Goal: Information Seeking & Learning: Check status

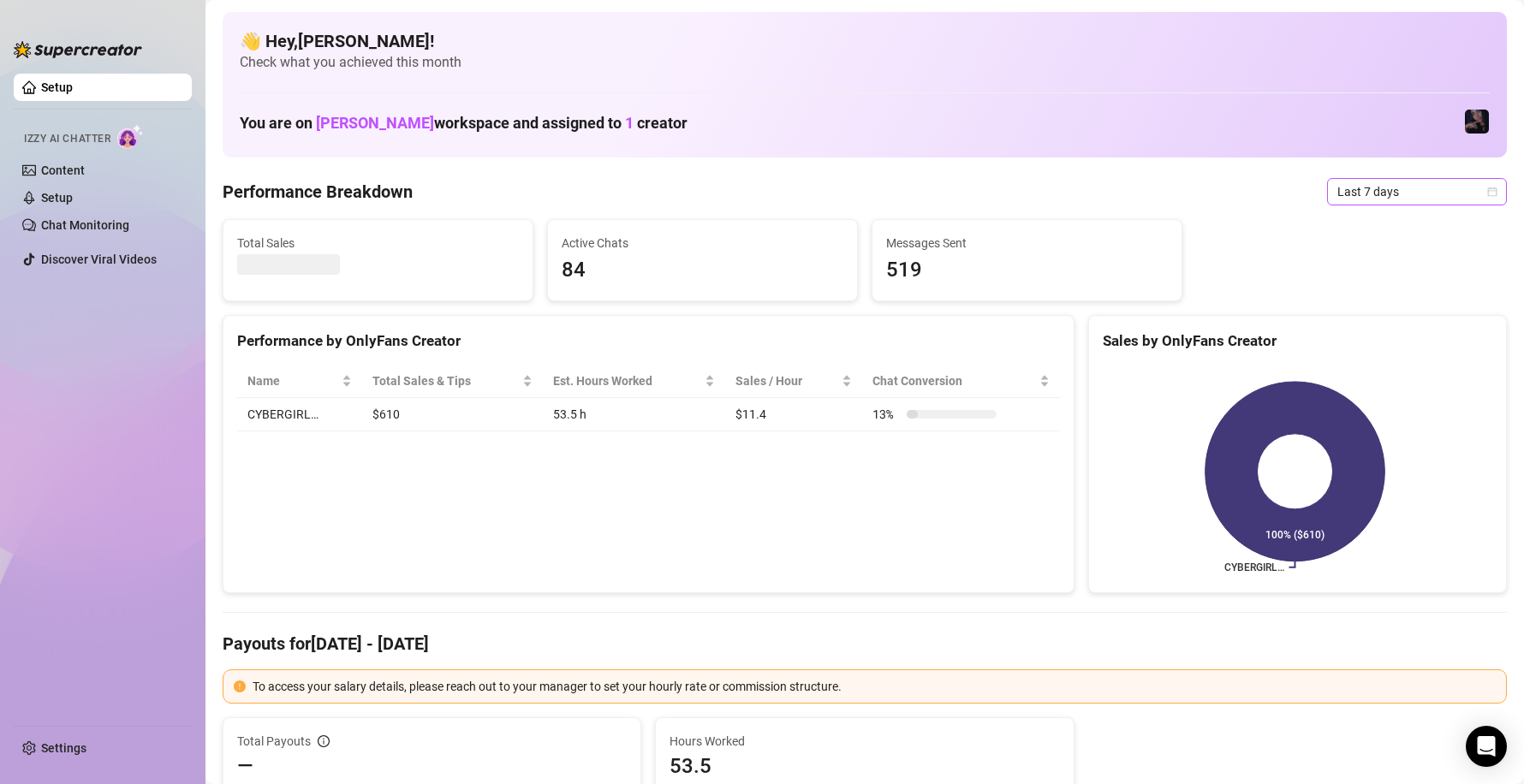
click at [1355, 188] on span "Last 7 days" at bounding box center [1417, 191] width 159 height 26
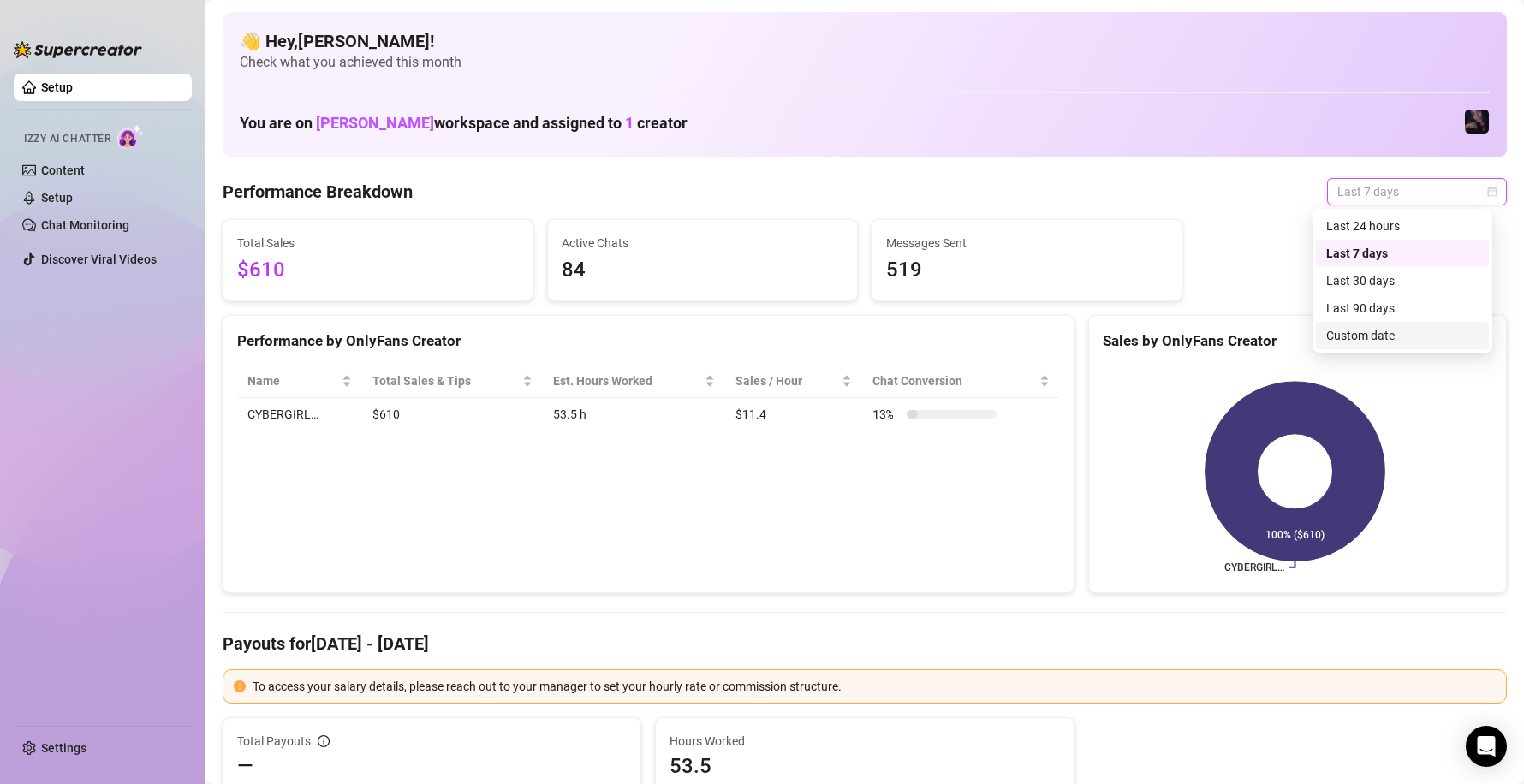
click at [1334, 328] on div "Custom date" at bounding box center [1403, 335] width 153 height 19
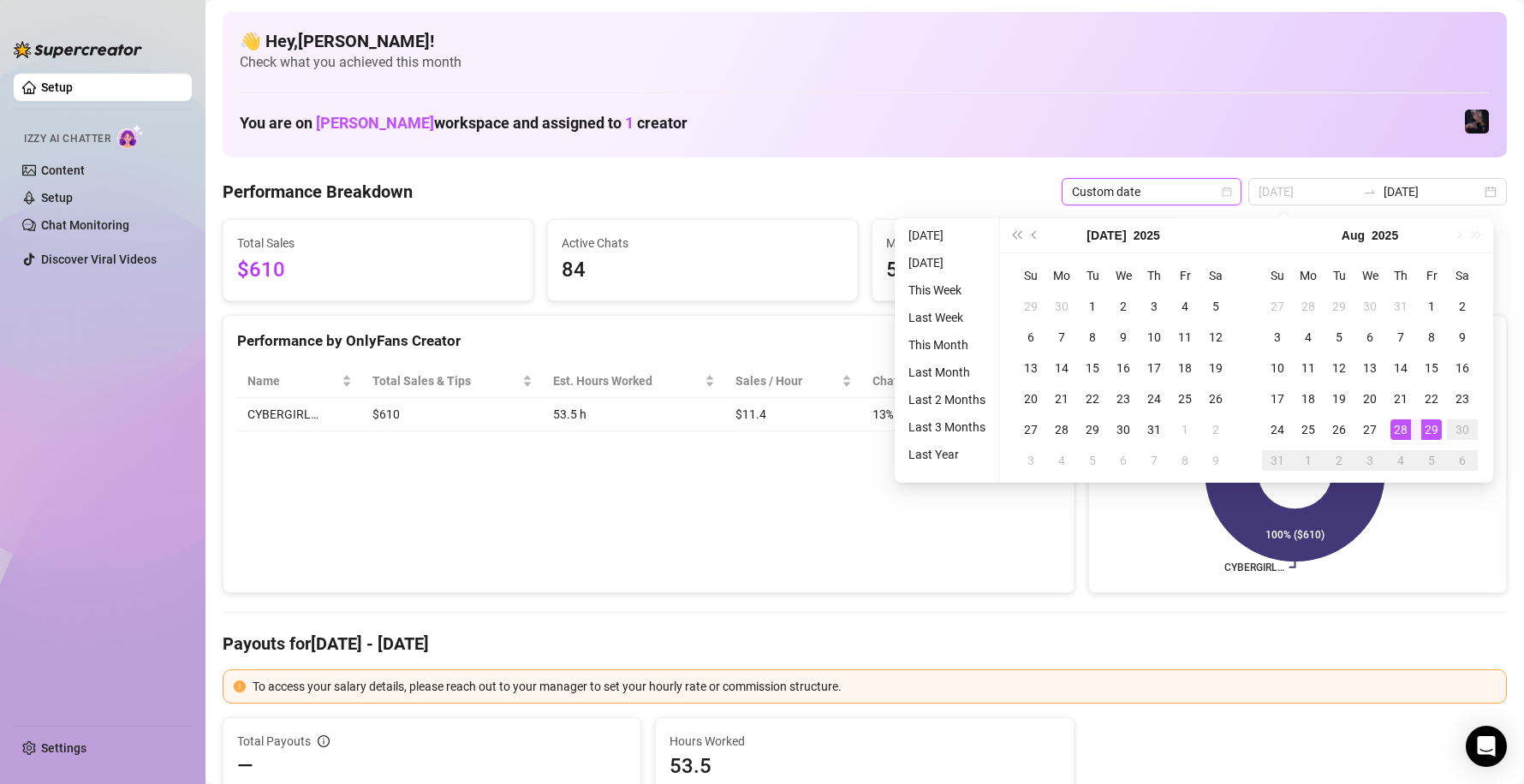
type input "[DATE]"
click at [1431, 434] on div "29" at bounding box center [1431, 430] width 21 height 21
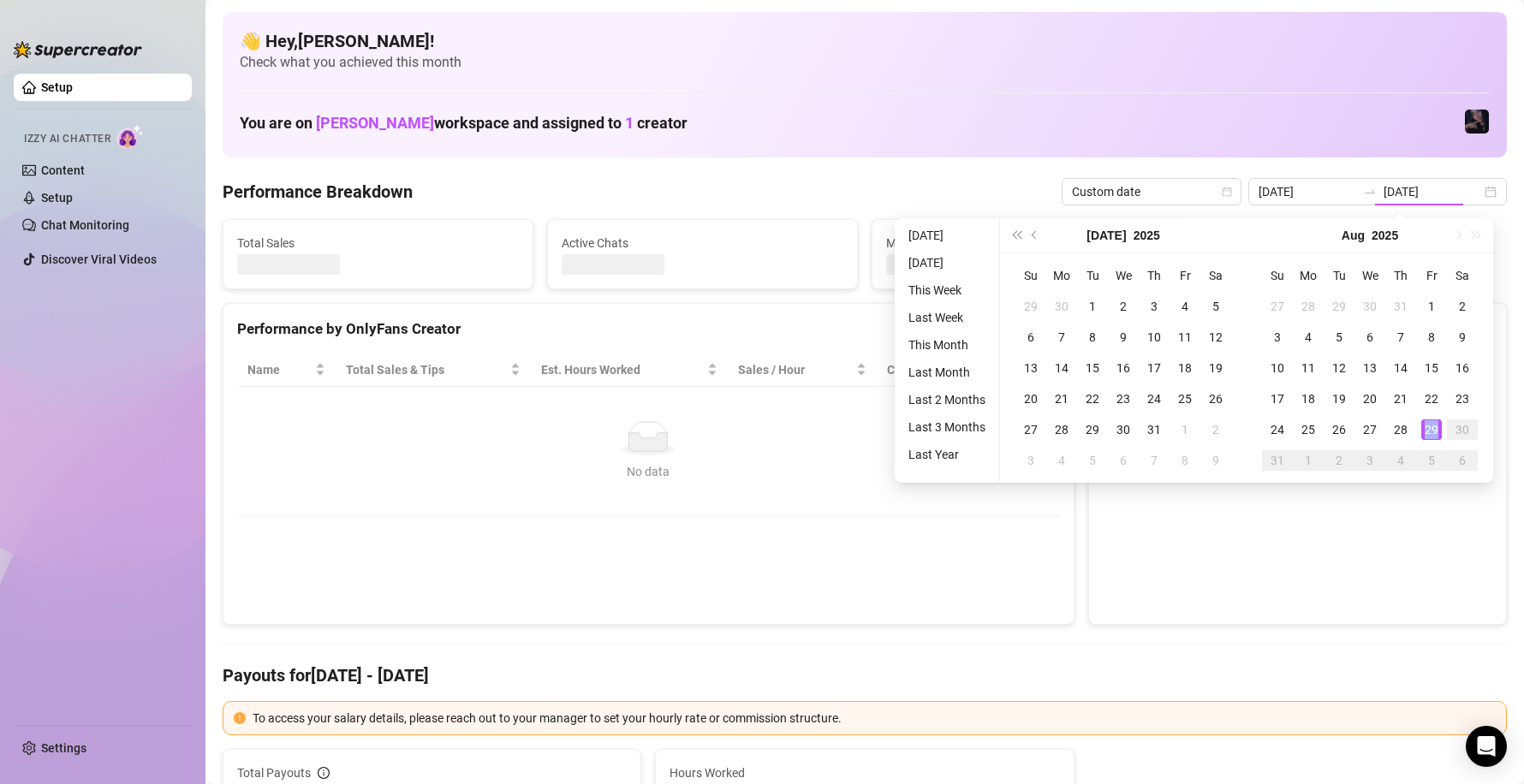
type input "[DATE]"
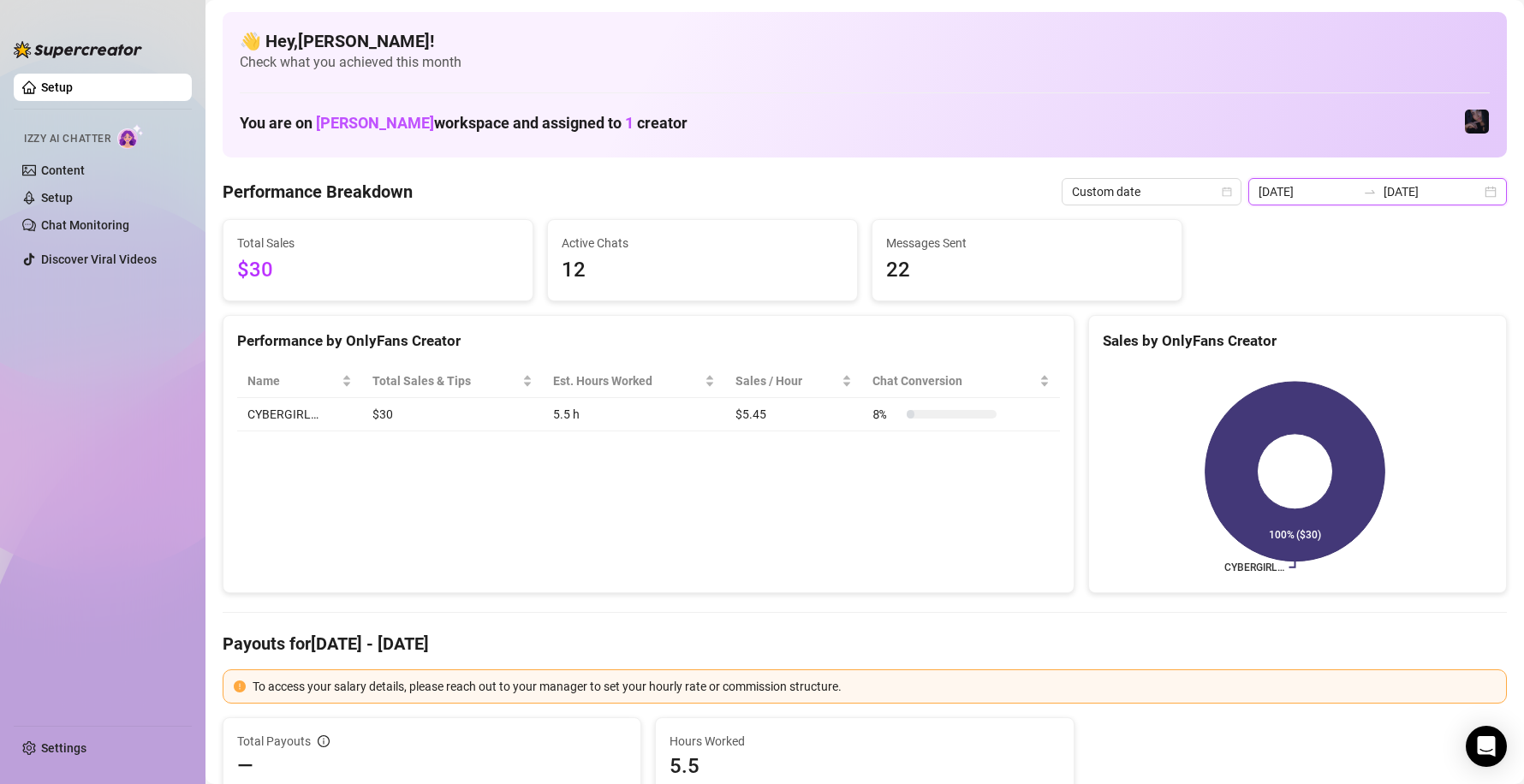
click at [1416, 192] on input "[DATE]" at bounding box center [1432, 191] width 97 height 19
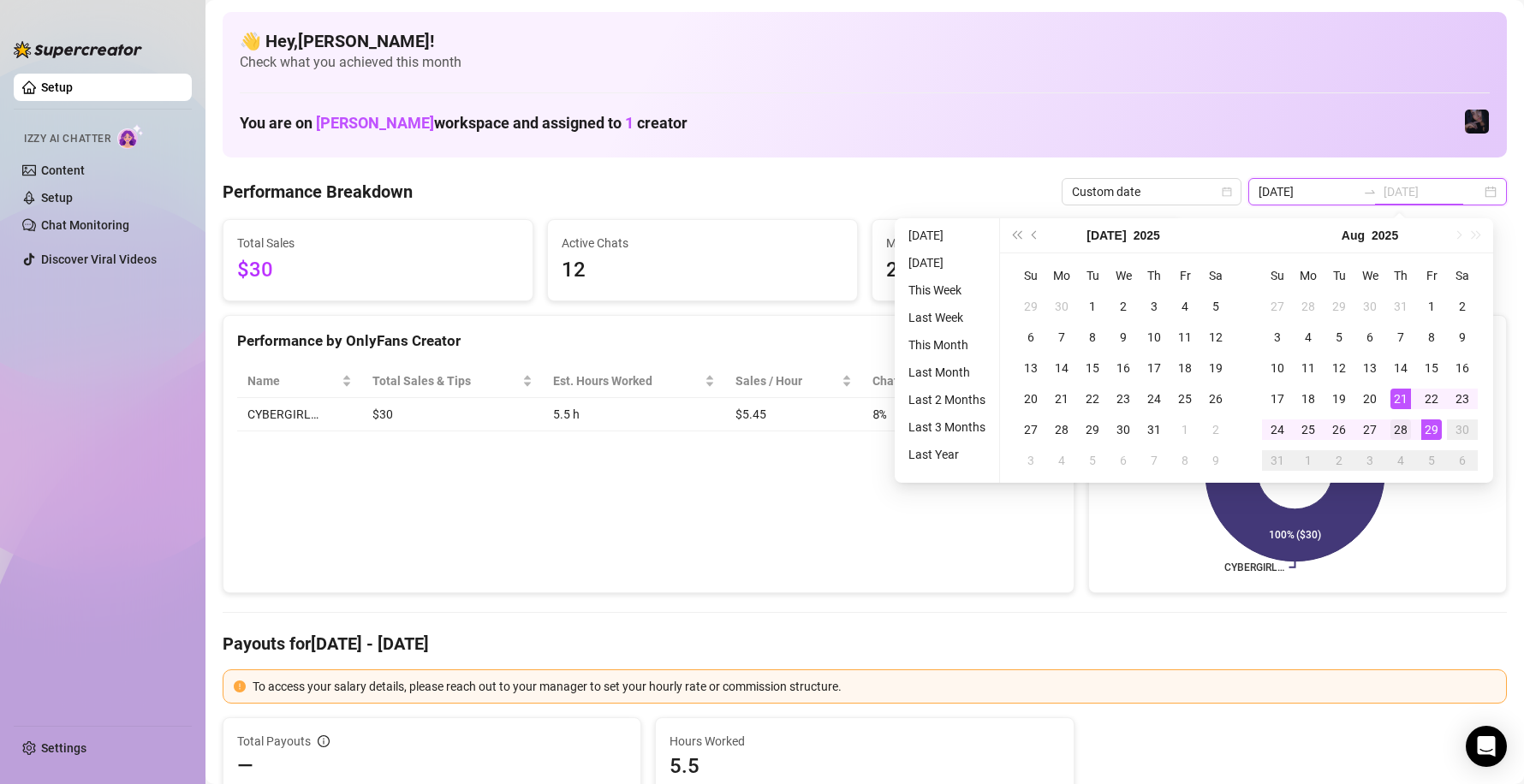
type input "[DATE]"
click at [1406, 434] on div "28" at bounding box center [1401, 430] width 21 height 21
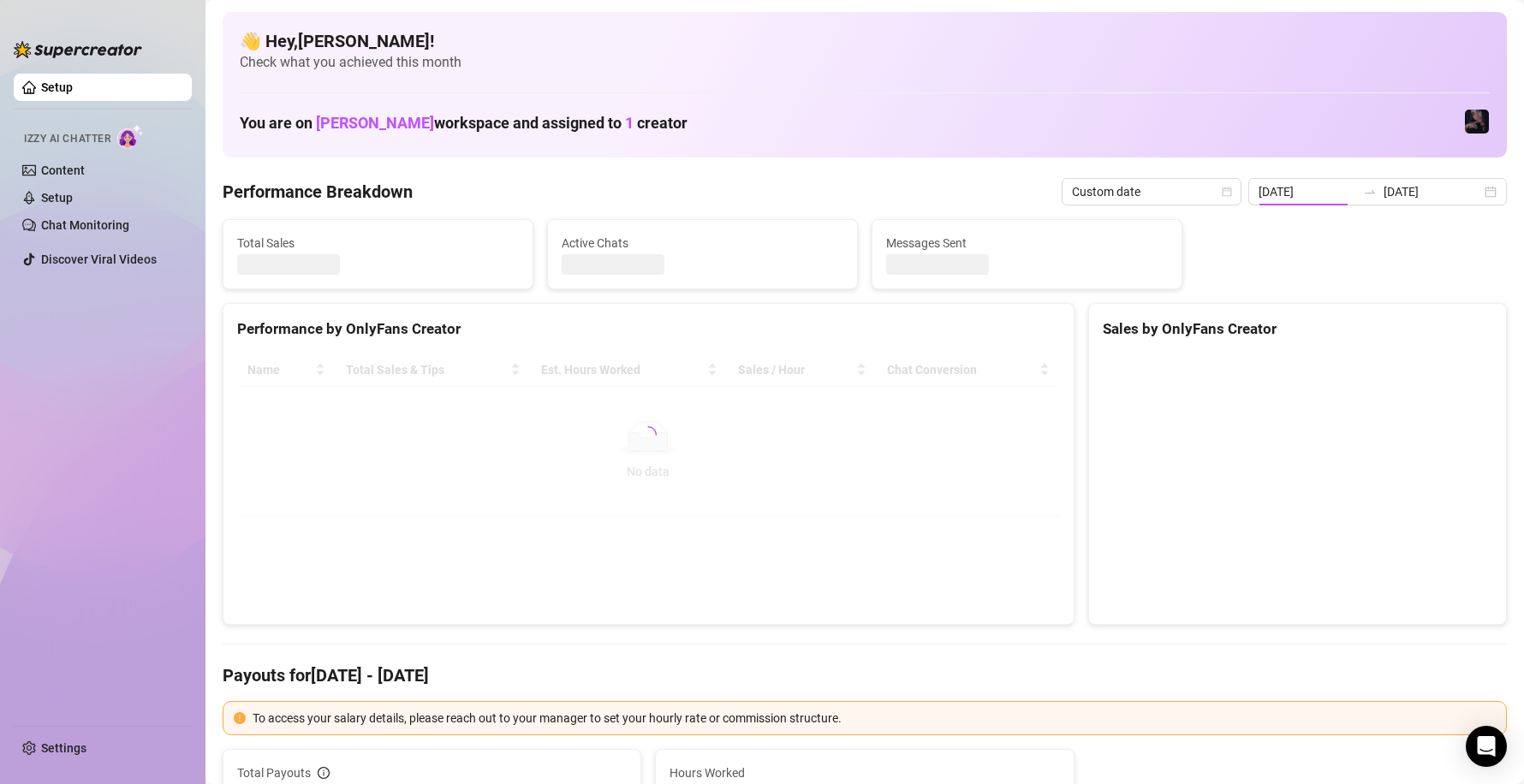
type input "[DATE]"
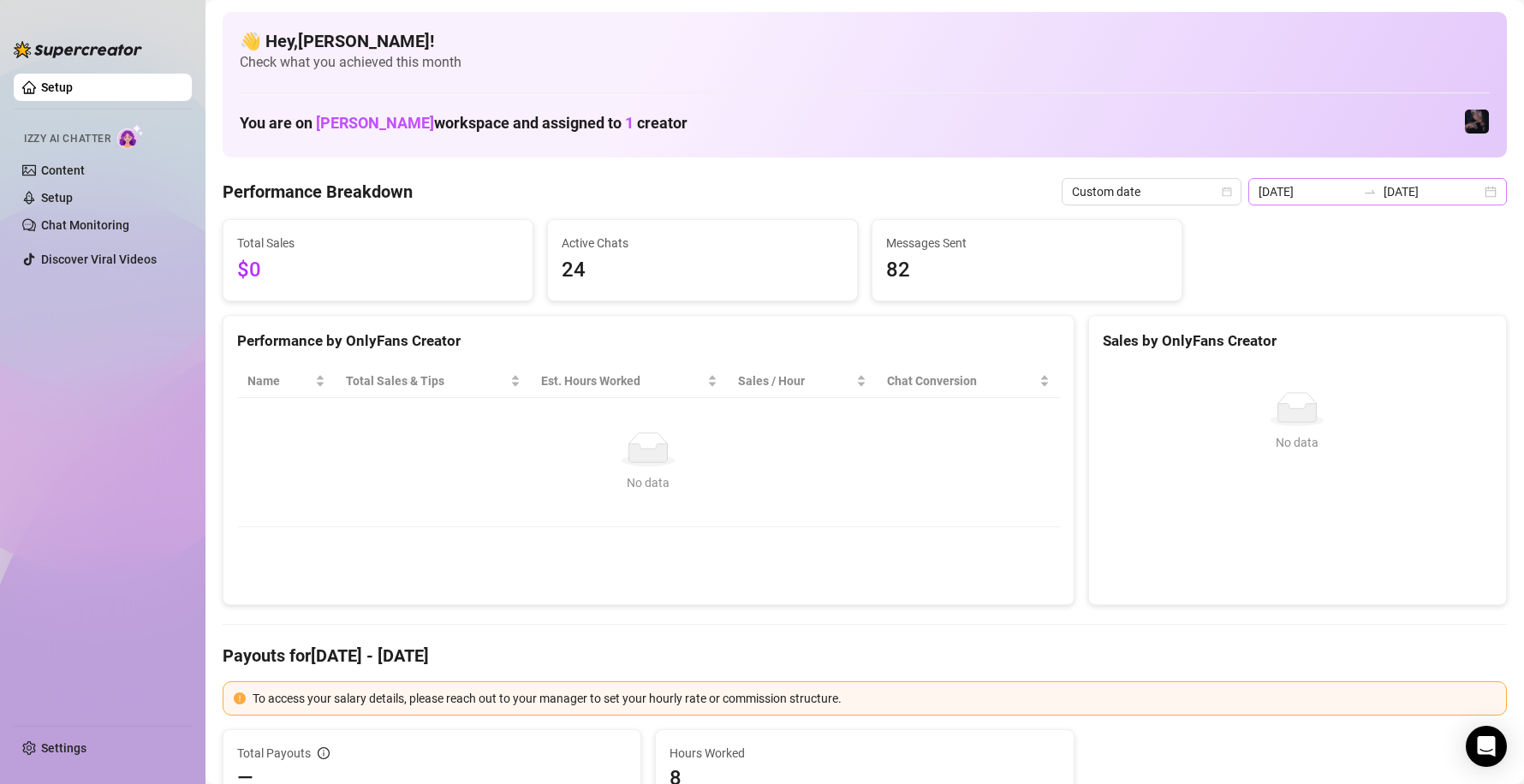
click at [1375, 186] on div at bounding box center [1369, 191] width 28 height 13
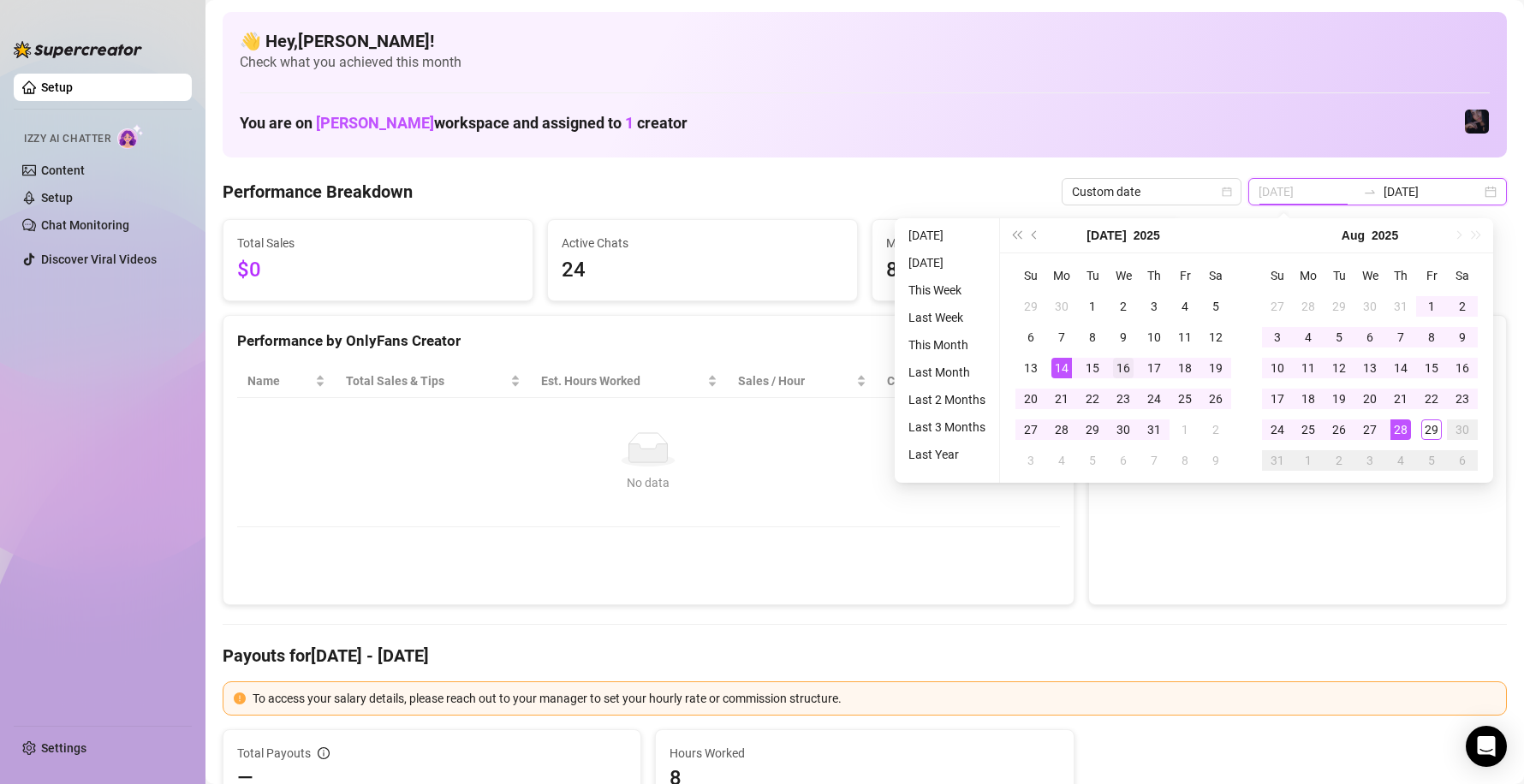
type input "[DATE]"
click at [1118, 366] on div "16" at bounding box center [1123, 368] width 21 height 21
type input "[DATE]"
click at [1426, 430] on div "29" at bounding box center [1431, 430] width 21 height 21
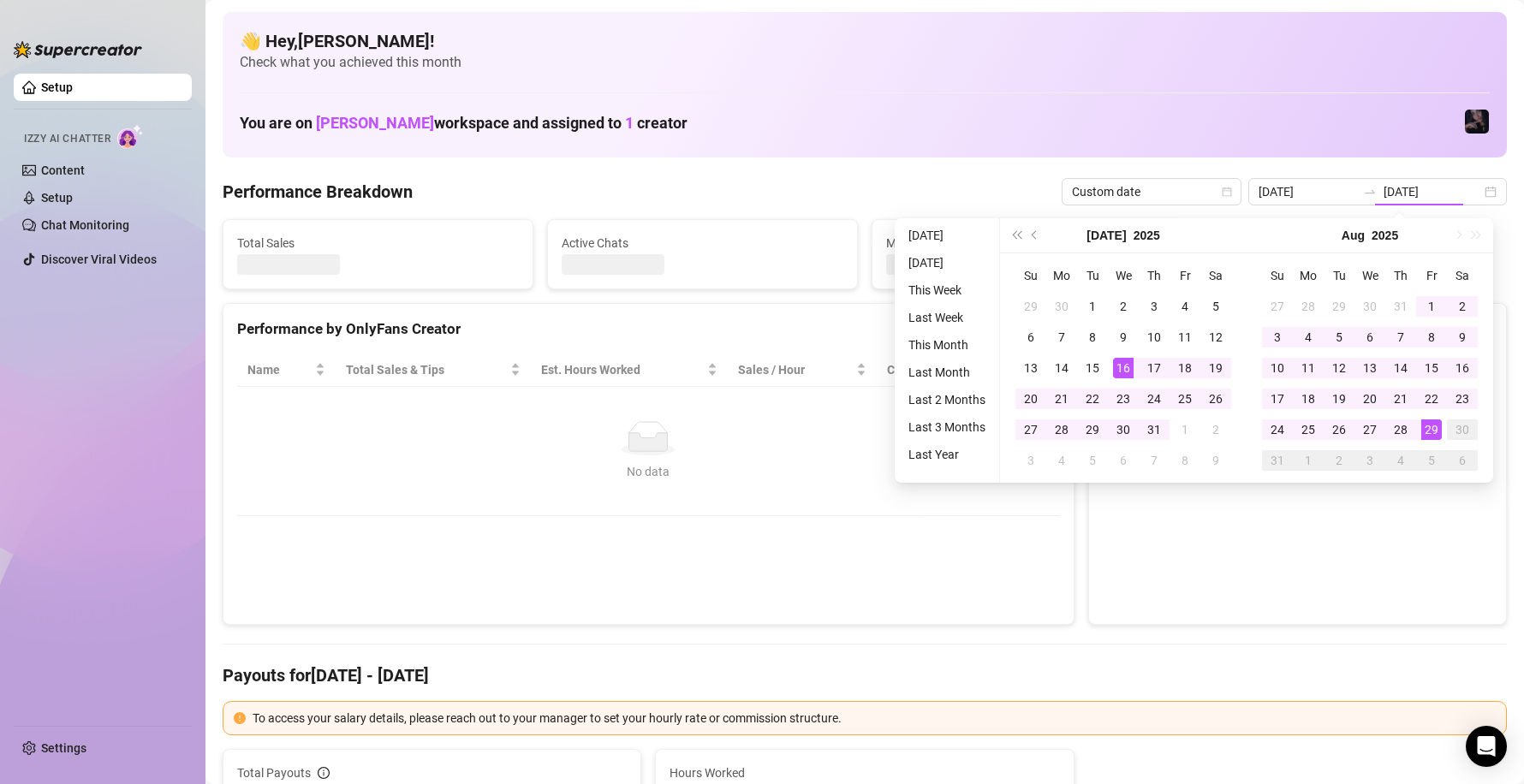
type input "[DATE]"
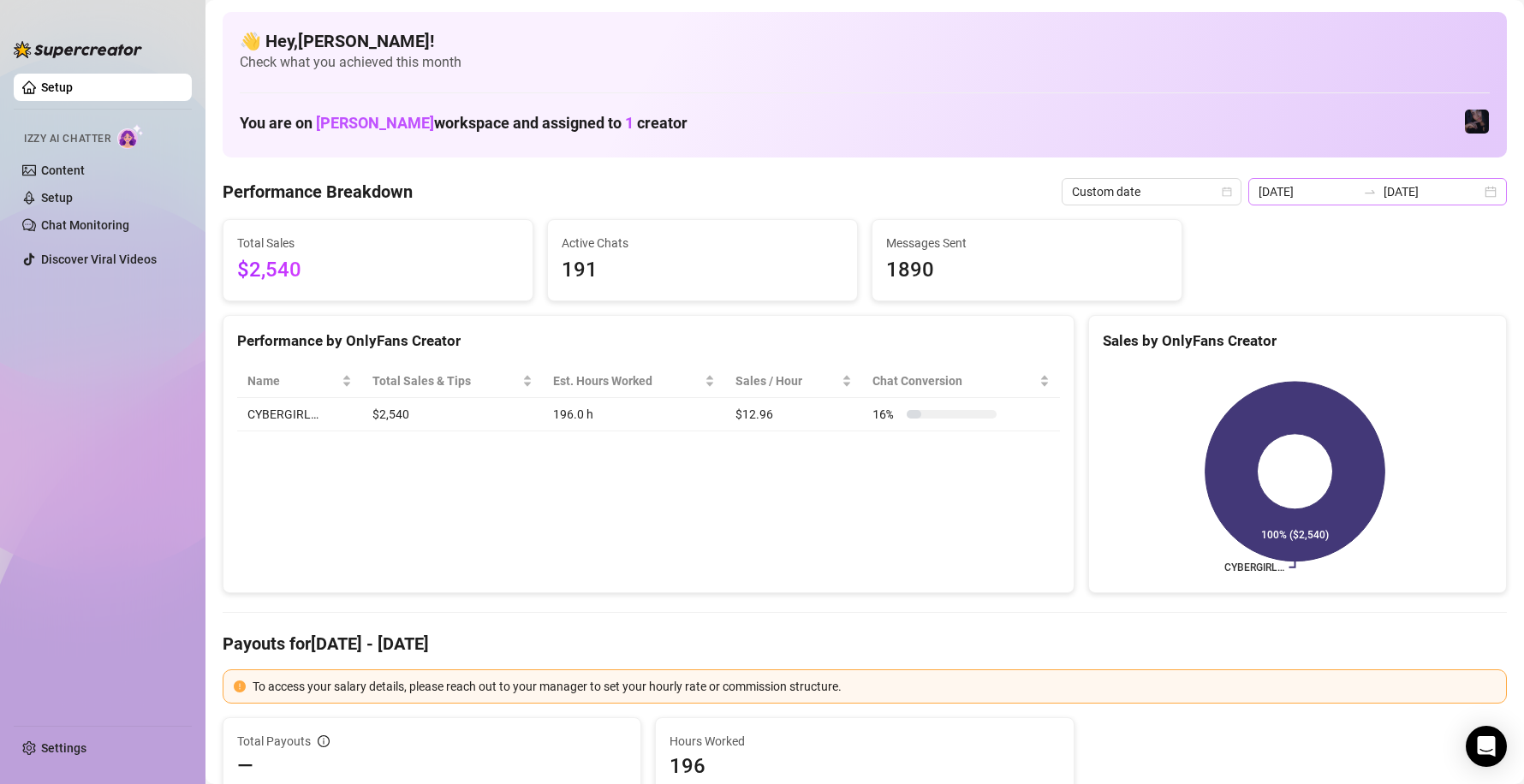
click at [1374, 196] on div at bounding box center [1369, 191] width 28 height 13
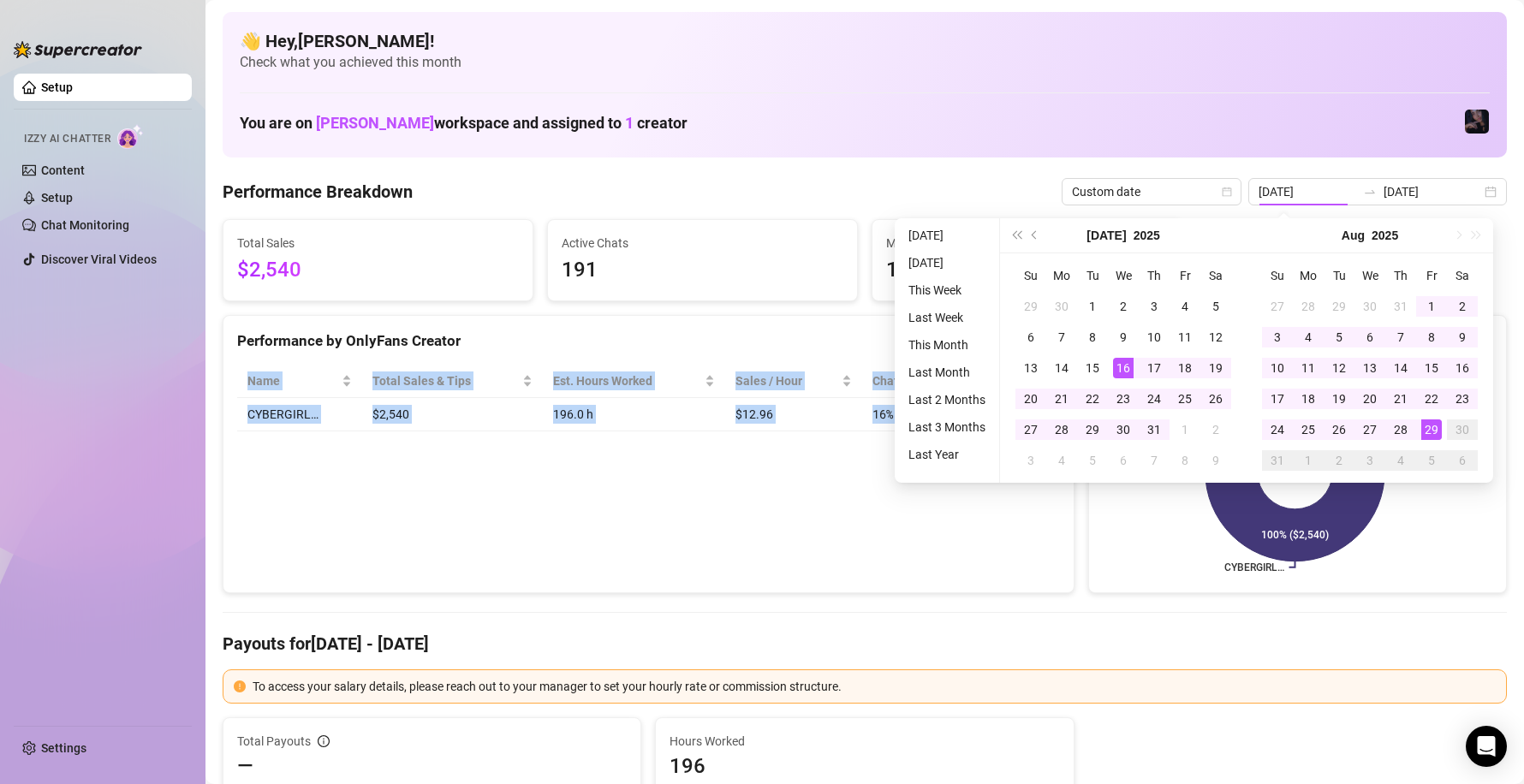
click at [1070, 501] on div "Performance by OnlyFans Creator Name Total Sales & Tips Est. Hours Worked Sales…" at bounding box center [865, 455] width 1298 height 279
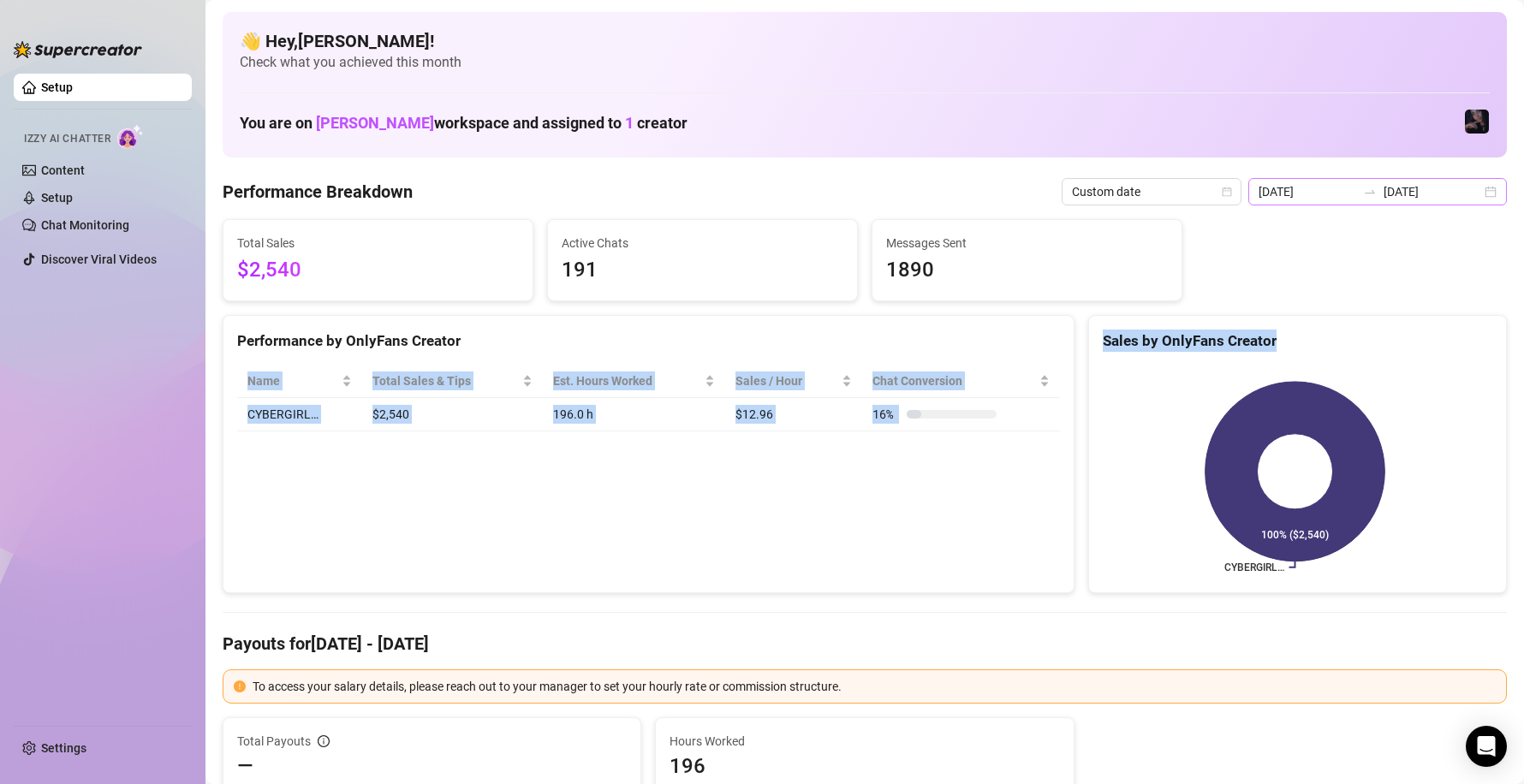
click at [1369, 194] on icon "swap-right" at bounding box center [1369, 191] width 13 height 13
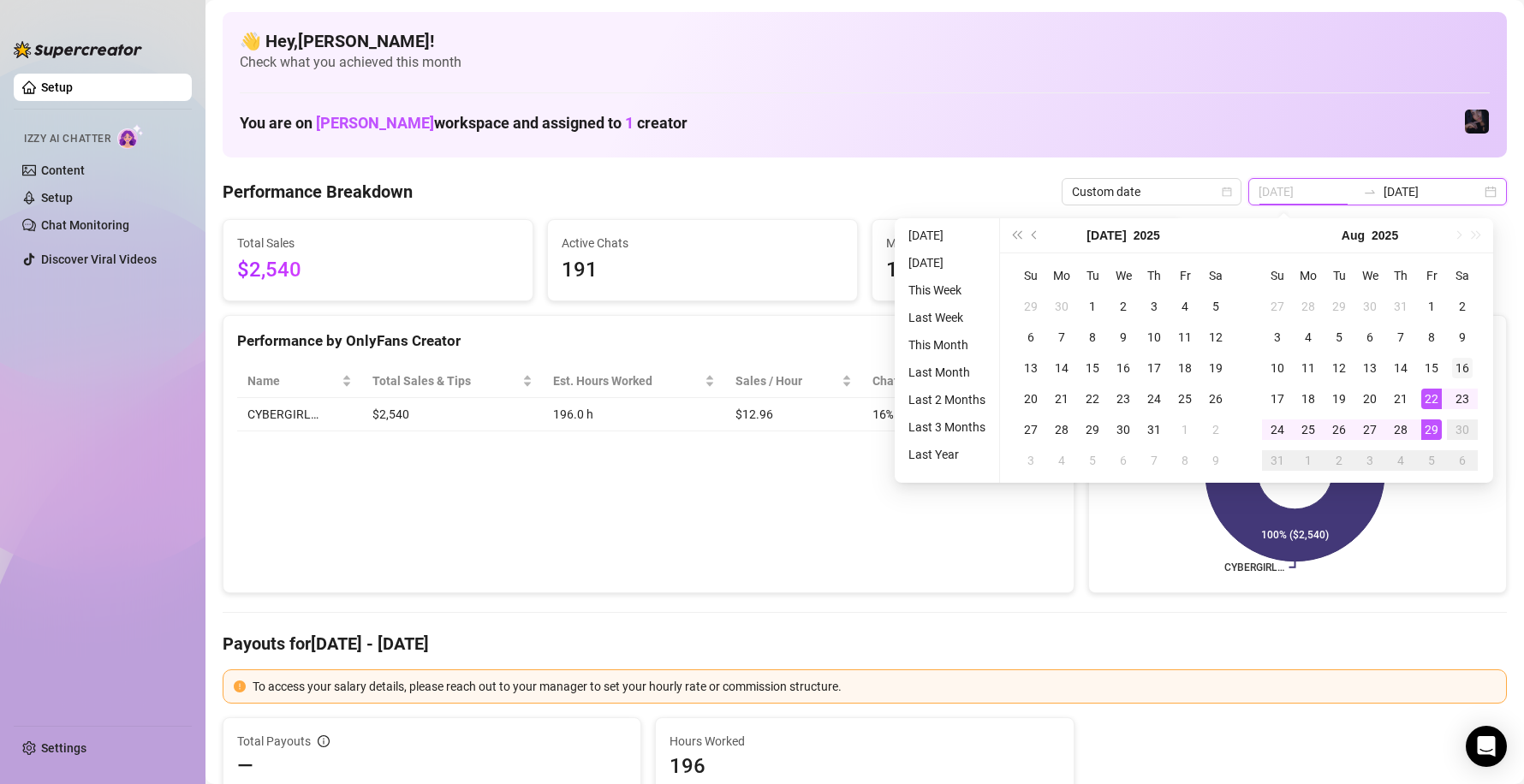
type input "[DATE]"
click at [1460, 369] on div "16" at bounding box center [1462, 368] width 21 height 21
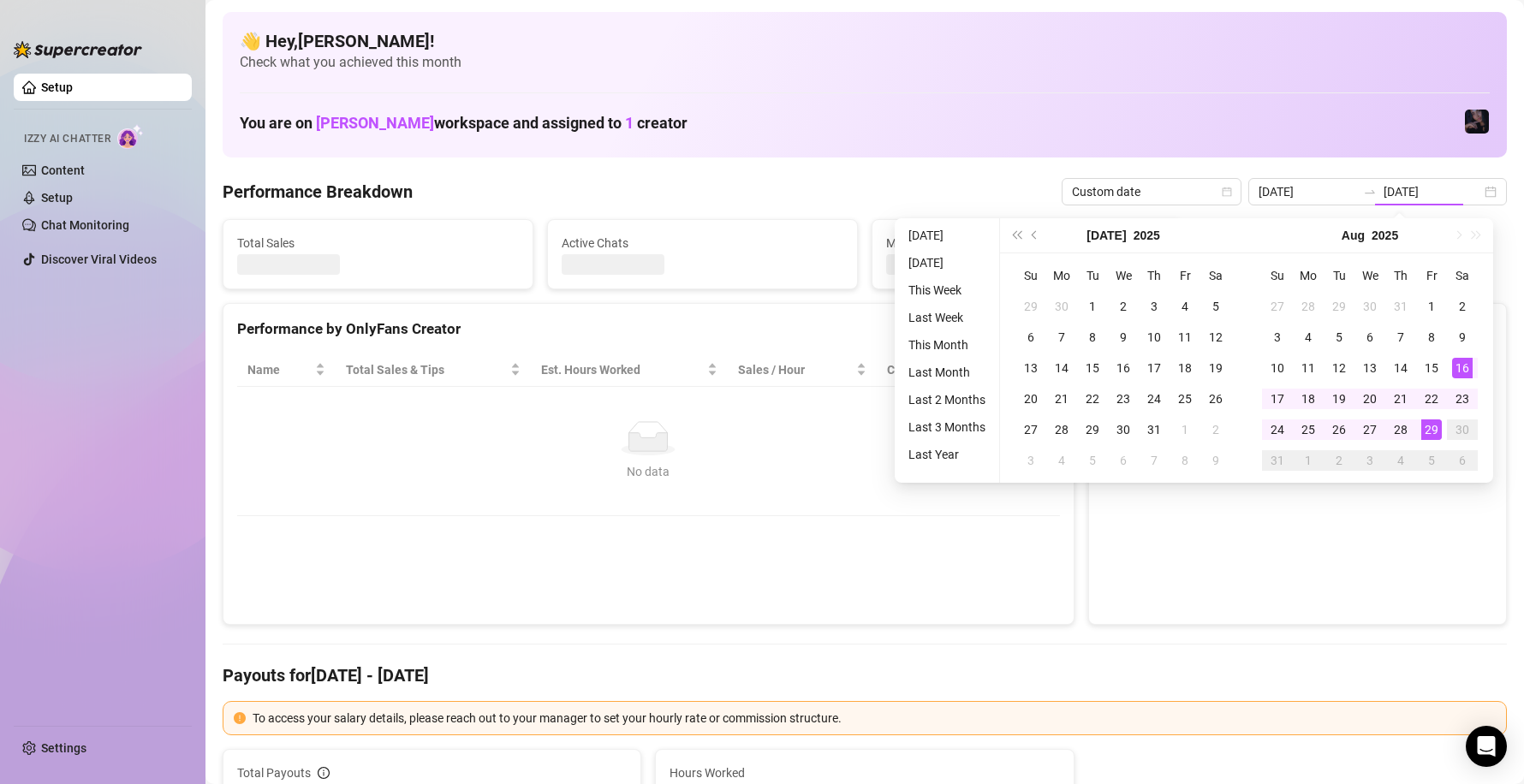
type input "[DATE]"
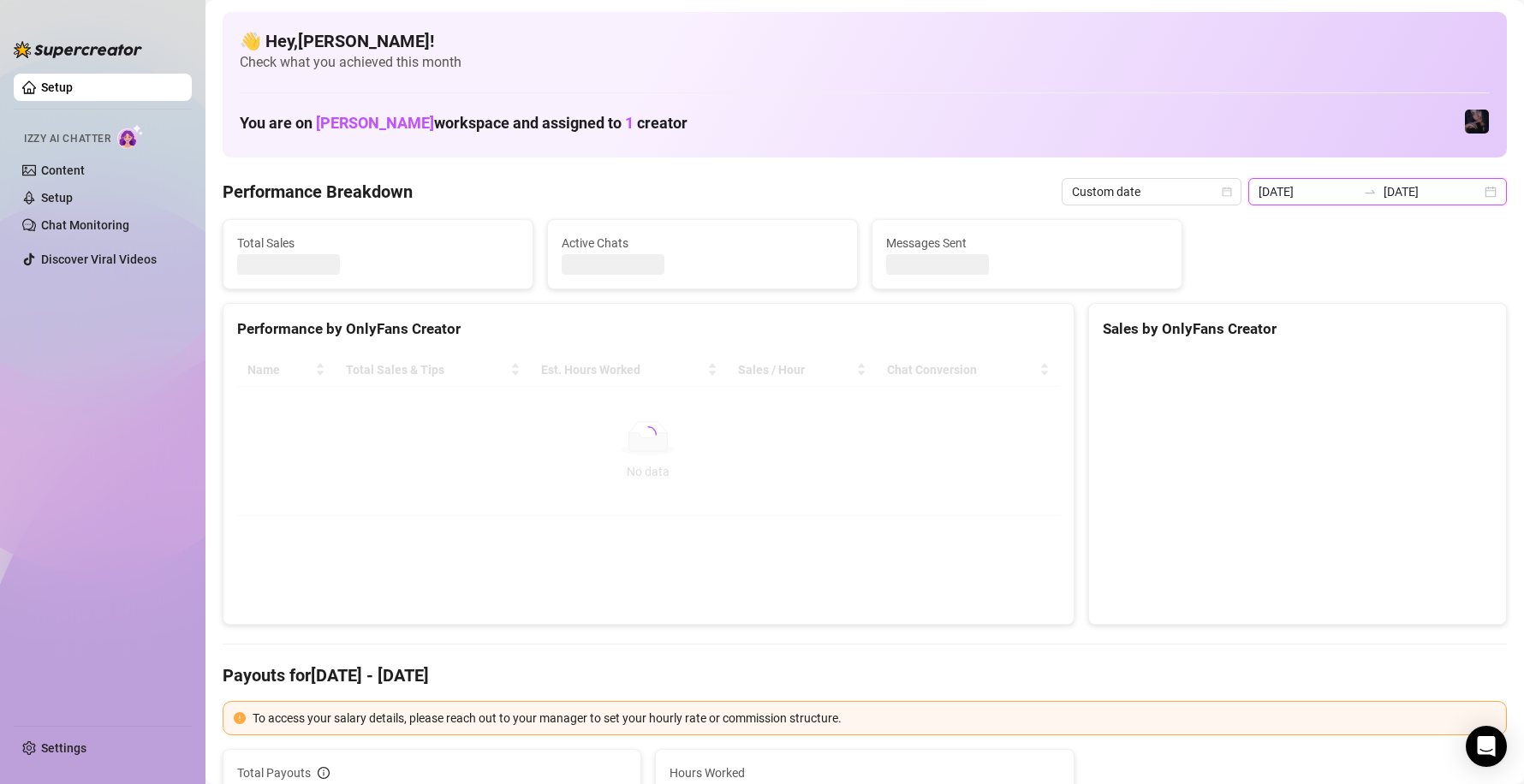
click at [1409, 188] on input "[DATE]" at bounding box center [1432, 191] width 97 height 19
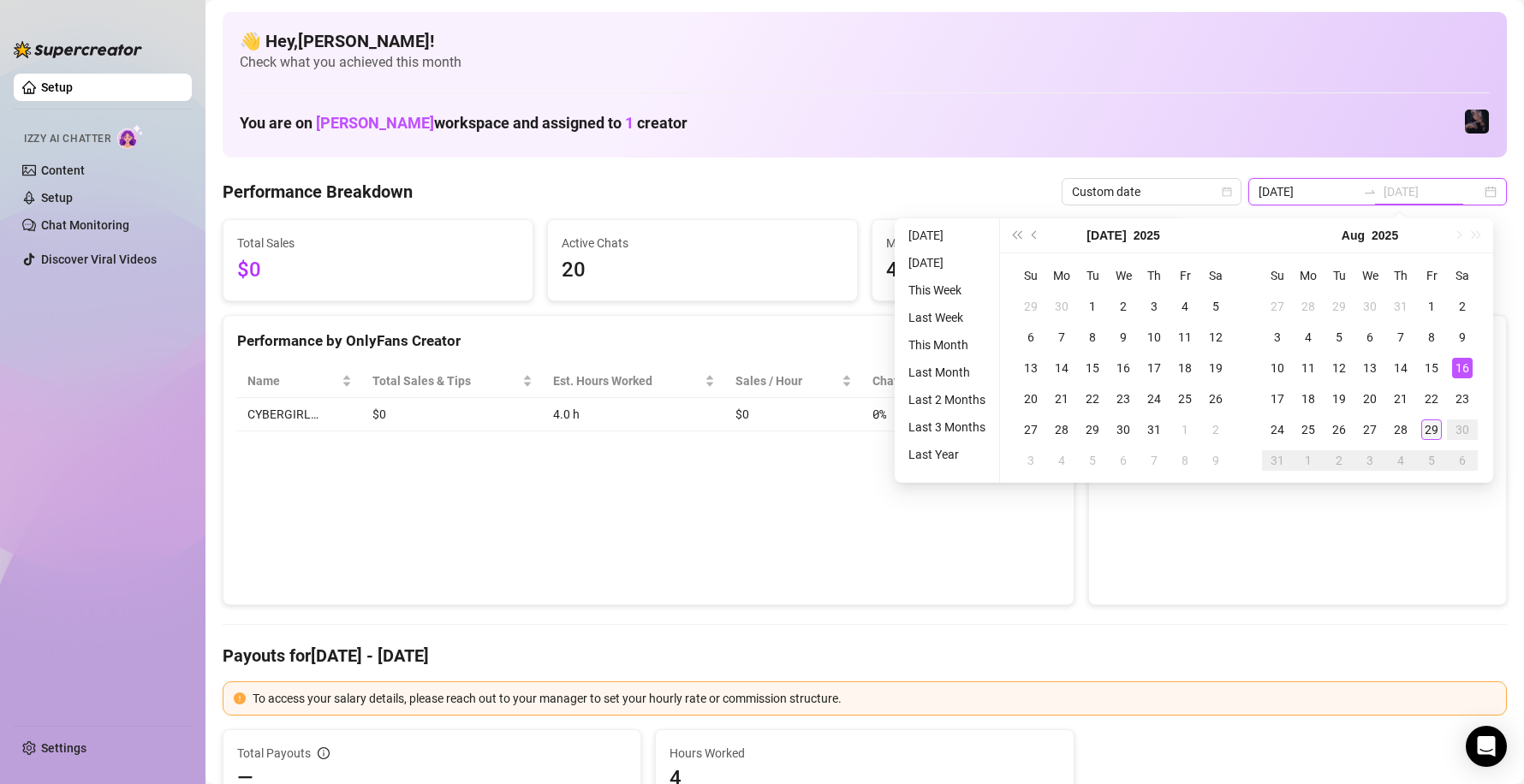
type input "[DATE]"
click at [1427, 430] on div "29" at bounding box center [1431, 430] width 21 height 21
type input "[DATE]"
click at [1429, 424] on div "29" at bounding box center [1431, 430] width 21 height 21
type input "[DATE]"
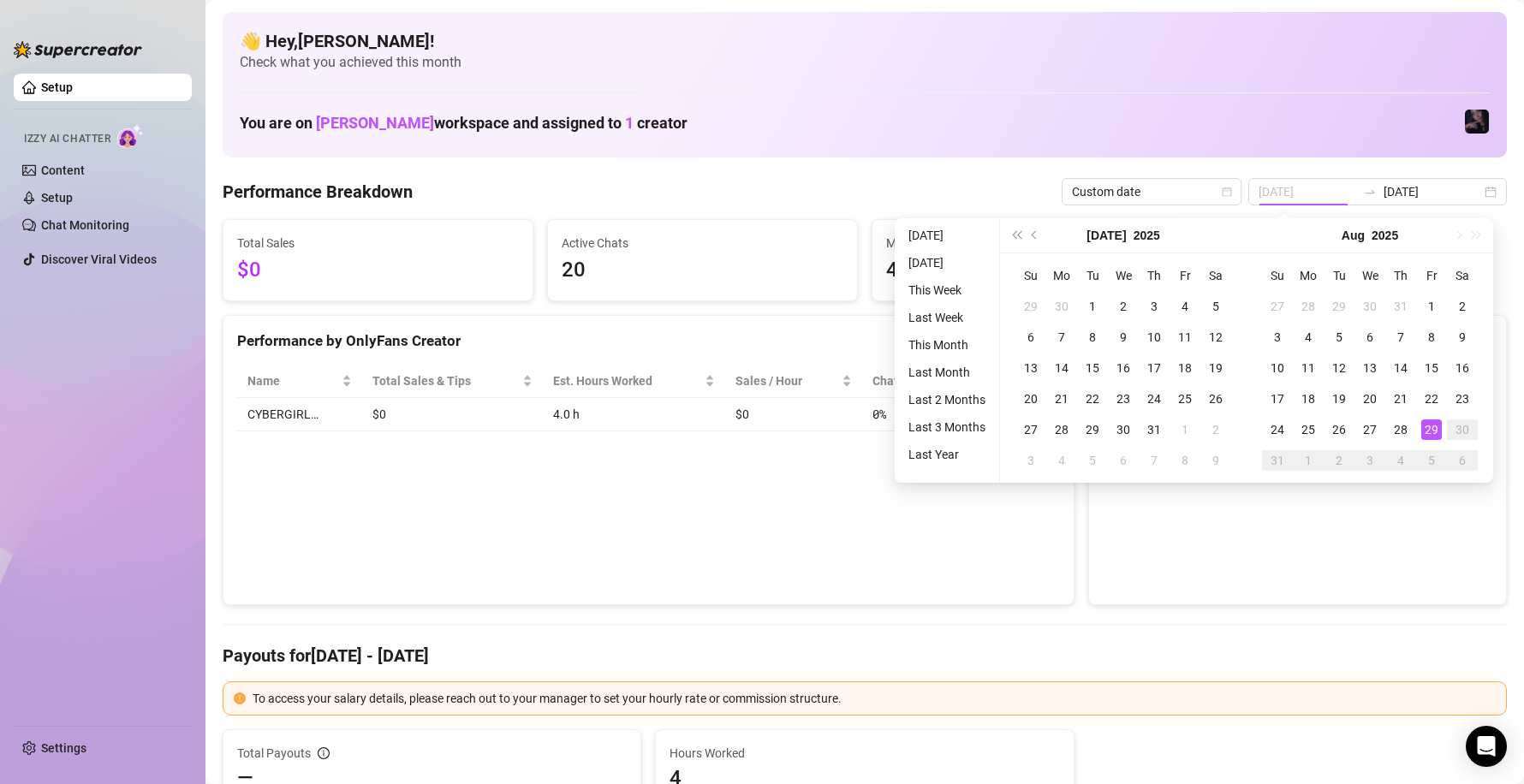
type input "[DATE]"
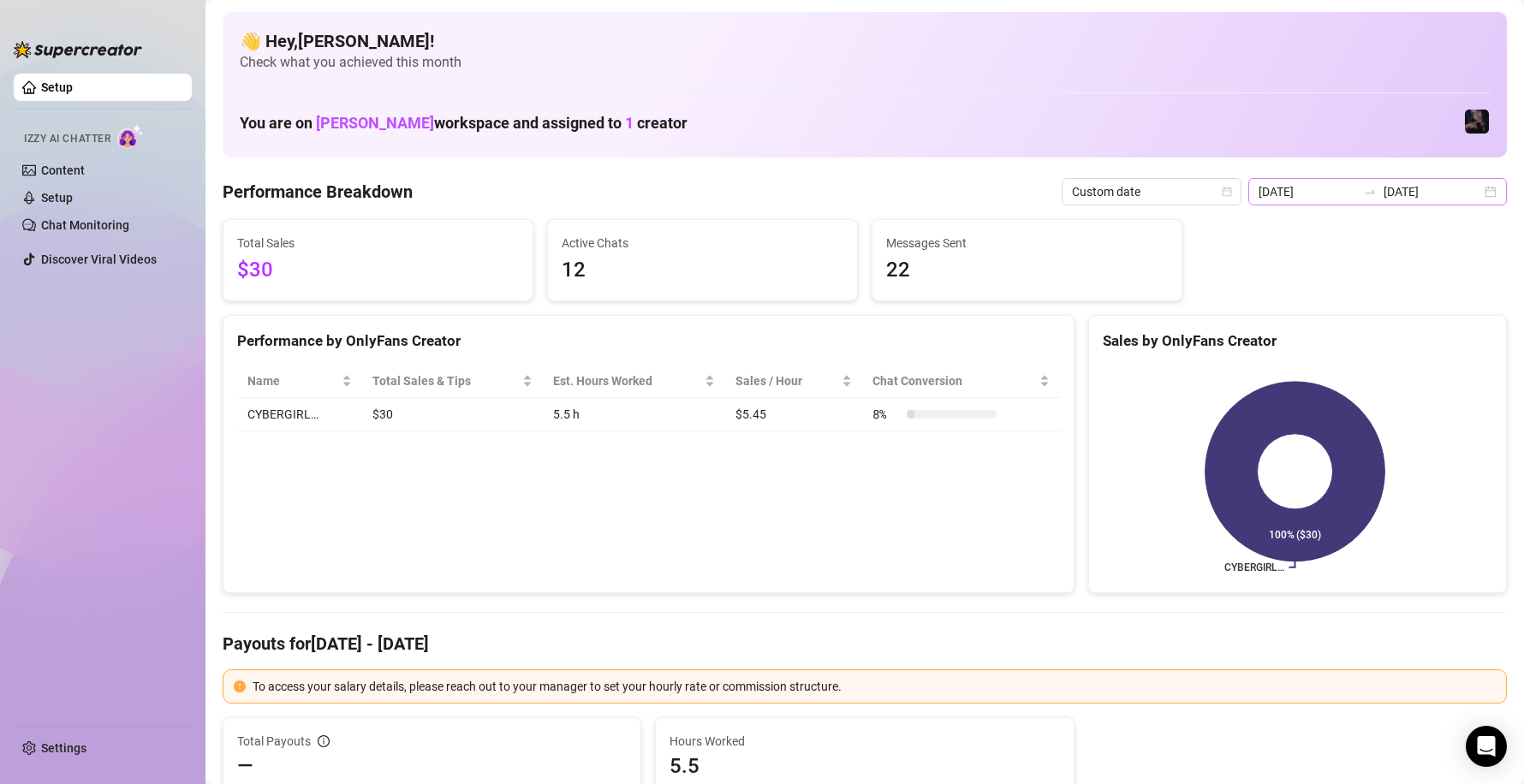
click at [1372, 196] on div at bounding box center [1369, 191] width 28 height 13
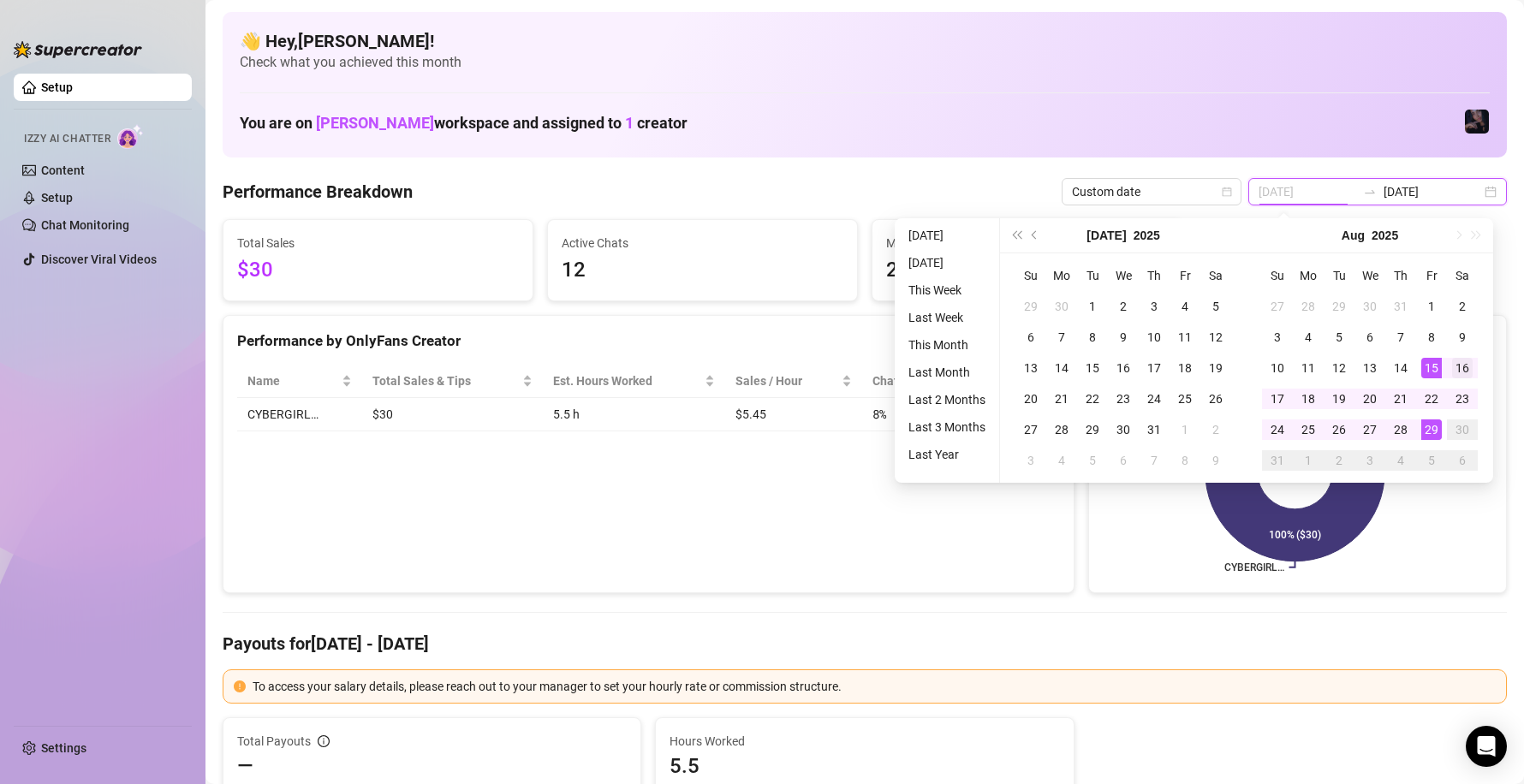
type input "[DATE]"
click at [1458, 366] on div "16" at bounding box center [1462, 368] width 21 height 21
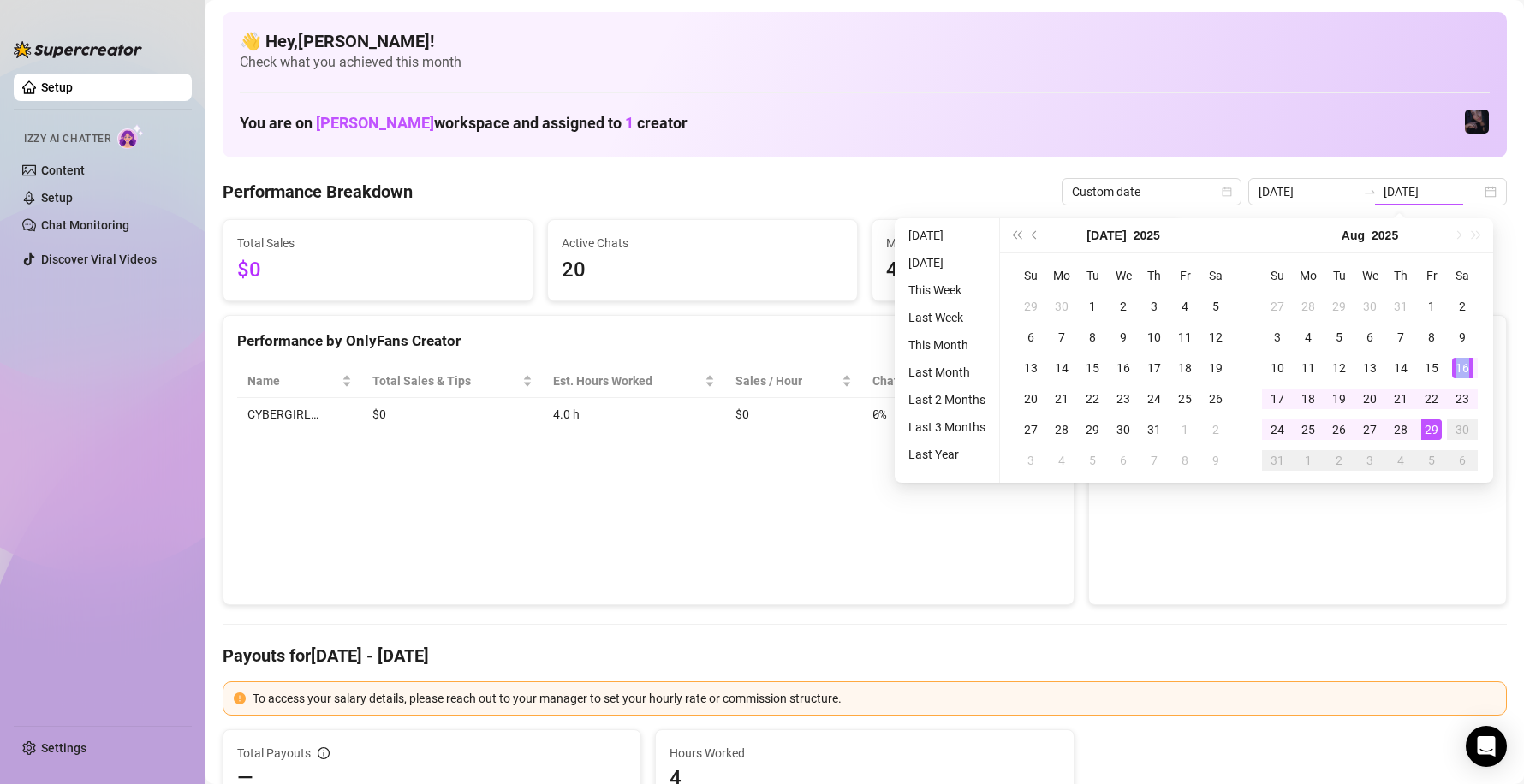
type input "[DATE]"
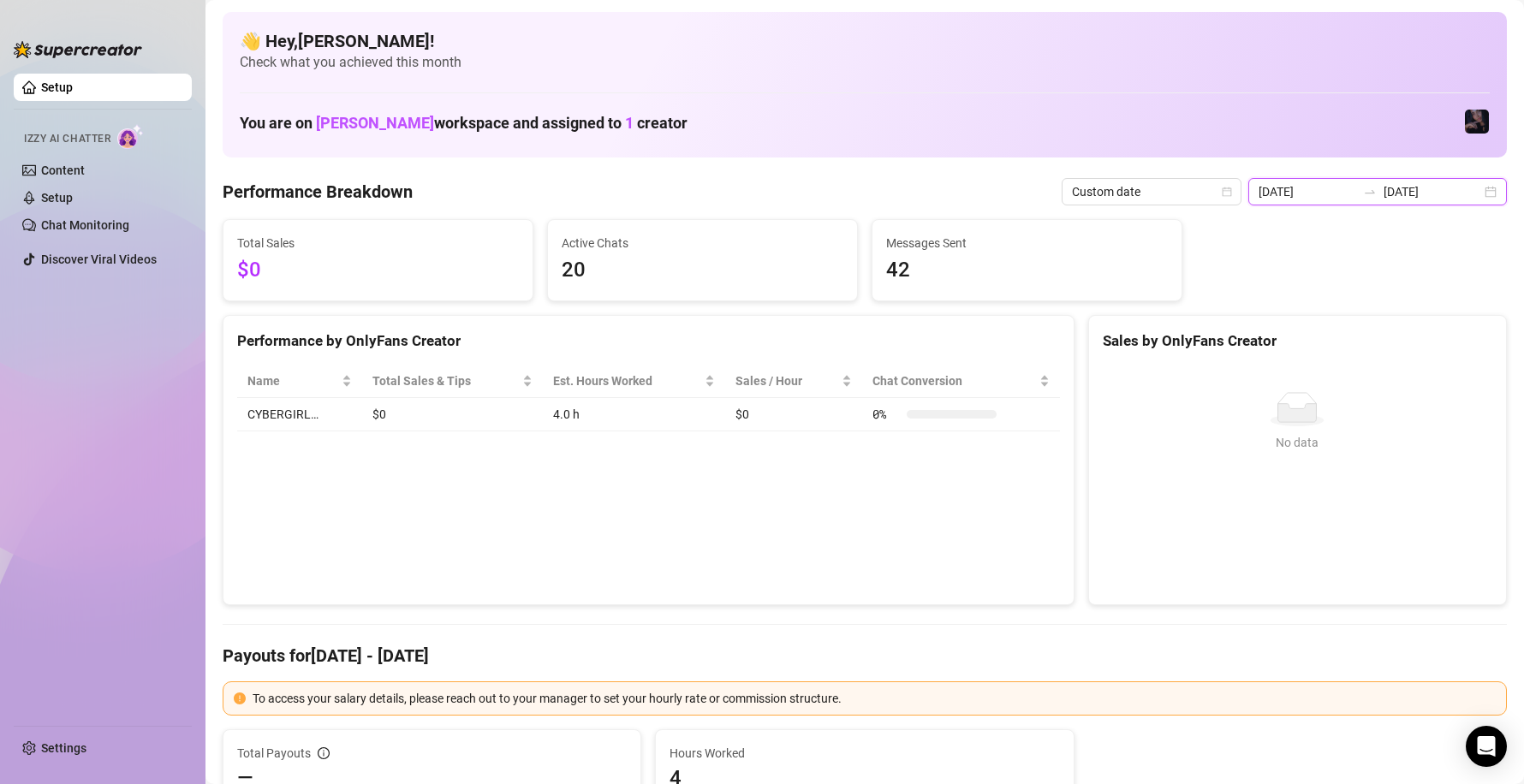
click at [1386, 195] on input "[DATE]" at bounding box center [1432, 191] width 97 height 19
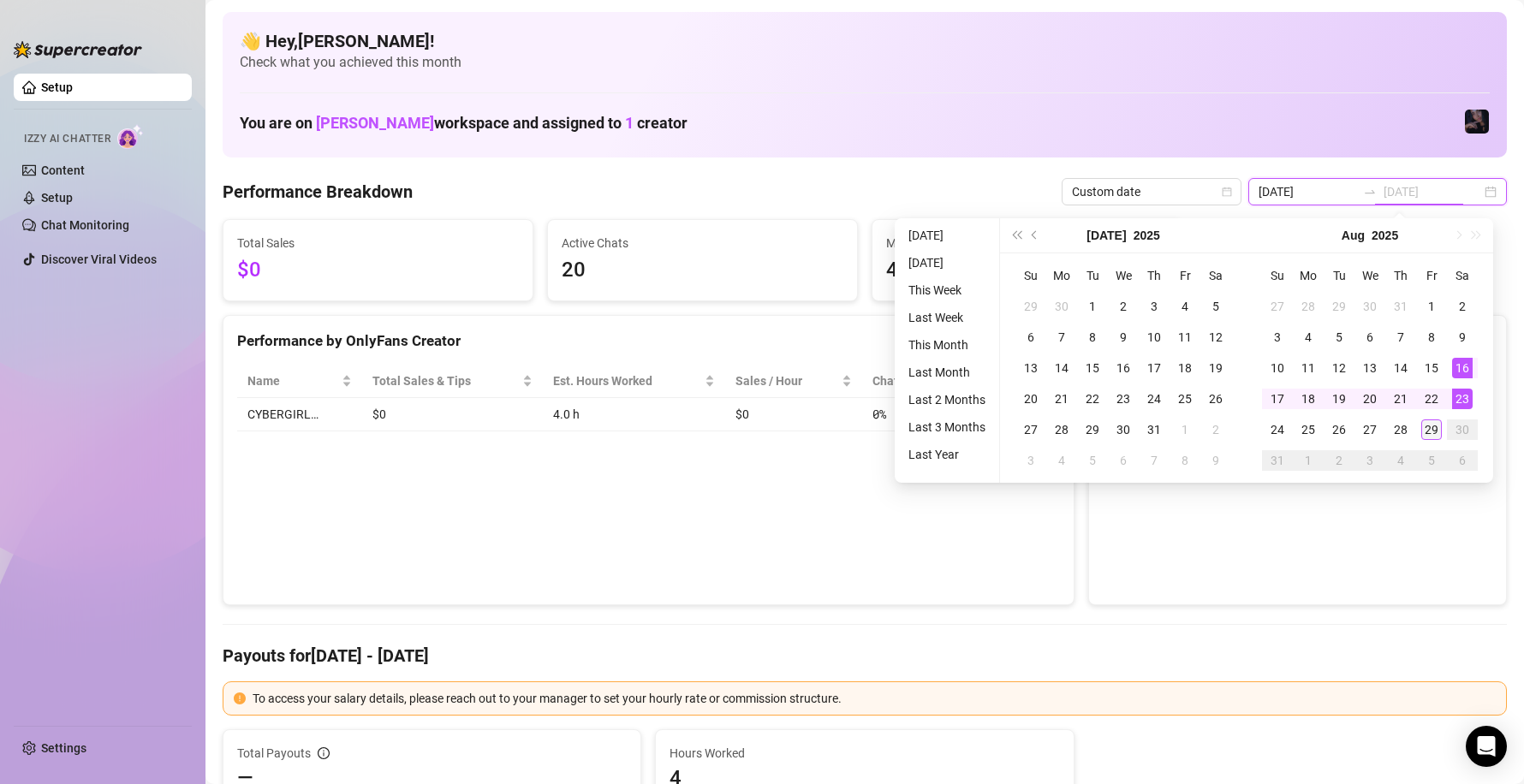
type input "[DATE]"
click at [1427, 430] on div "29" at bounding box center [1431, 430] width 21 height 21
type input "[DATE]"
click at [1458, 367] on div "16" at bounding box center [1462, 368] width 21 height 21
type input "[DATE]"
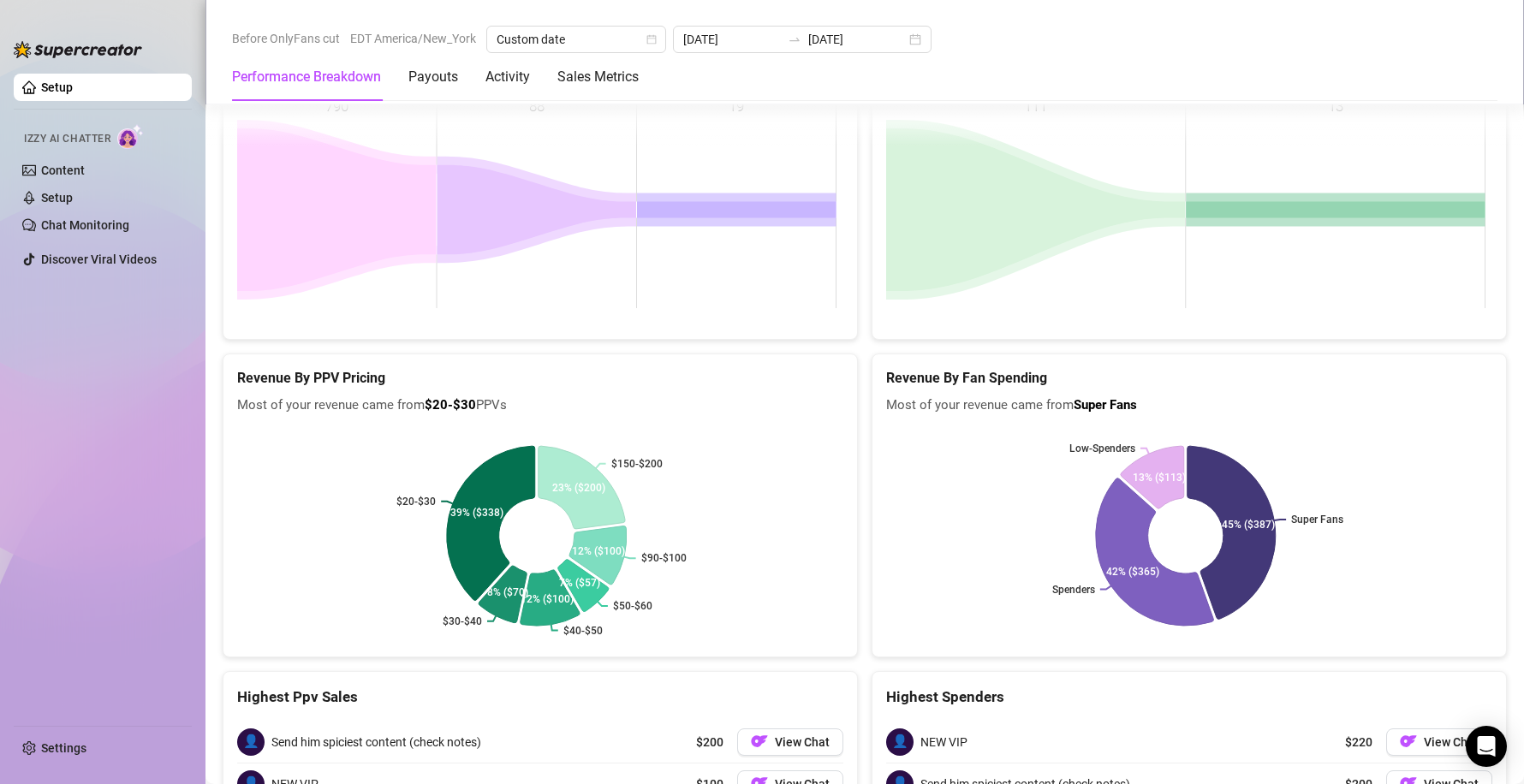
scroll to position [2907, 0]
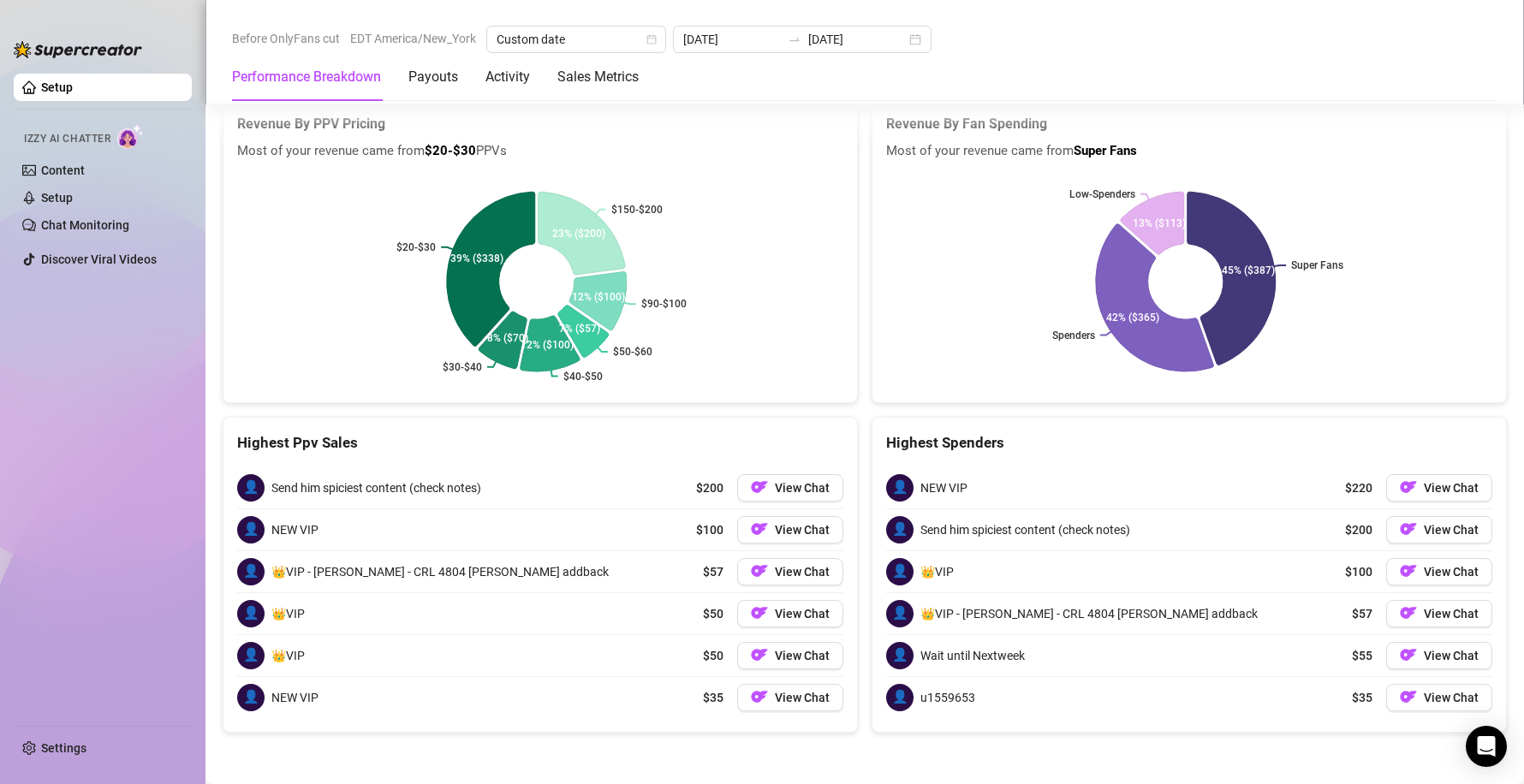
click at [865, 527] on div "Highest Spenders 👤 NEW VIP $220 View Chat 👤 Send him spiciest content (check no…" at bounding box center [1189, 575] width 649 height 316
drag, startPoint x: 1313, startPoint y: 484, endPoint x: 1350, endPoint y: 481, distance: 37.1
click at [1351, 476] on div "👤 NEW VIP $220 View Chat" at bounding box center [1189, 488] width 607 height 41
drag, startPoint x: 1334, startPoint y: 532, endPoint x: 1338, endPoint y: 572, distance: 40.2
click at [1370, 535] on div "$200 View Chat" at bounding box center [1419, 530] width 147 height 28
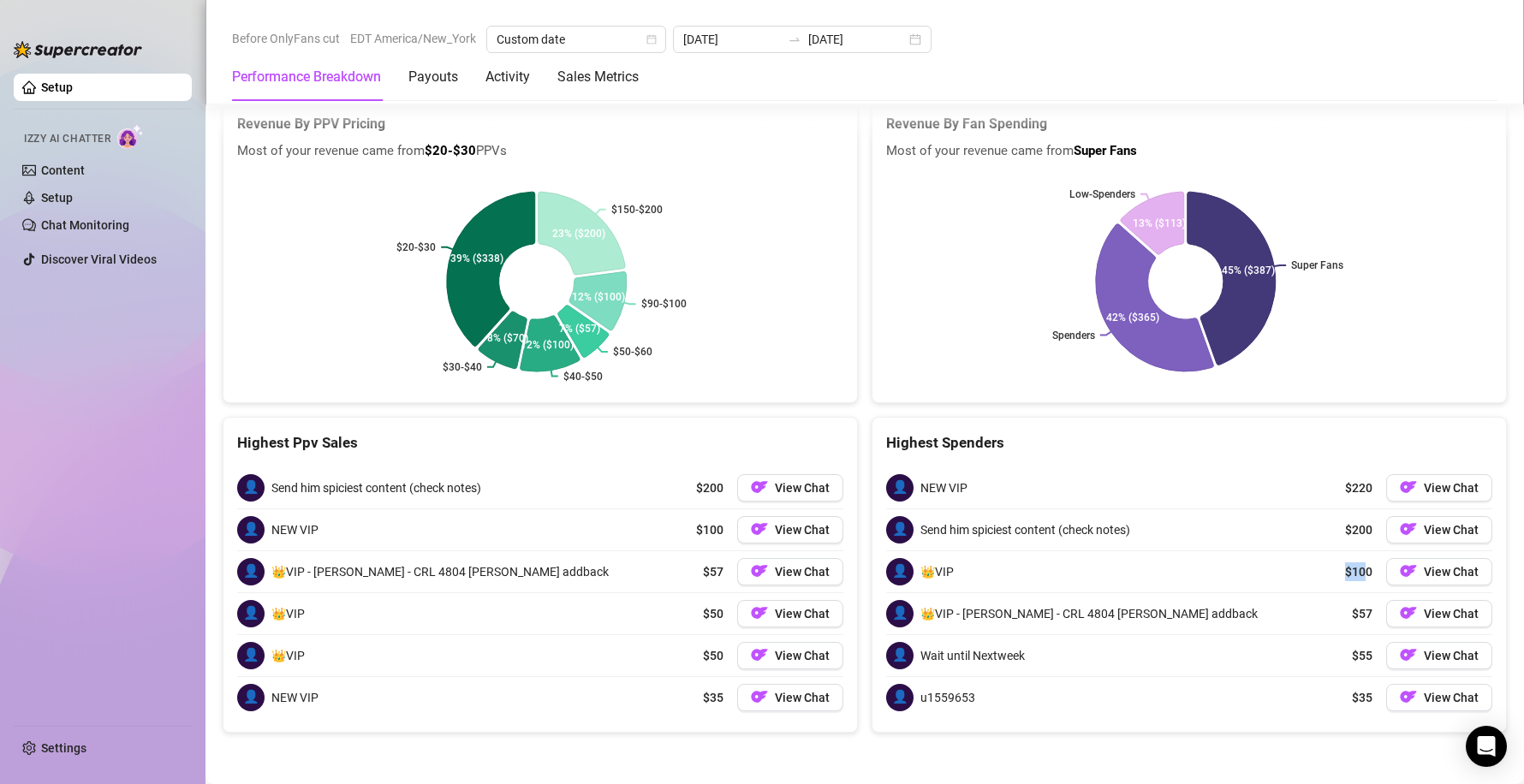
drag, startPoint x: 1332, startPoint y: 568, endPoint x: 1369, endPoint y: 576, distance: 37.9
click at [1371, 571] on div "👤 👑VIP $100 View Chat" at bounding box center [1189, 571] width 607 height 41
drag, startPoint x: 1338, startPoint y: 619, endPoint x: 1365, endPoint y: 615, distance: 27.3
click at [1365, 615] on div "$57 View Chat" at bounding box center [1422, 613] width 140 height 28
drag, startPoint x: 1338, startPoint y: 662, endPoint x: 1360, endPoint y: 660, distance: 22.1
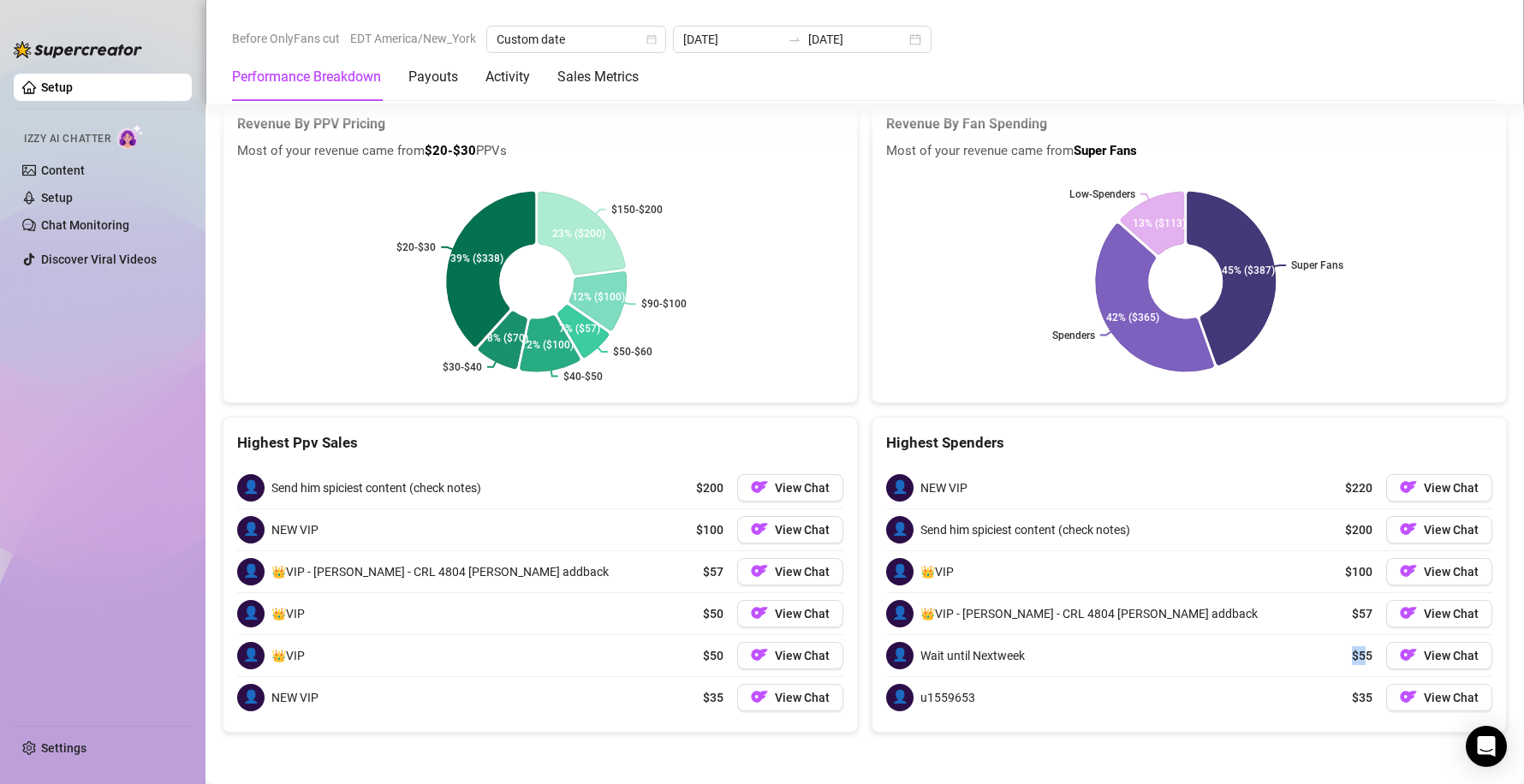
click at [1359, 660] on div "$55 View Chat" at bounding box center [1422, 655] width 140 height 28
drag, startPoint x: 641, startPoint y: 494, endPoint x: 728, endPoint y: 496, distance: 87.0
click at [728, 496] on div "👤 Send him spiciest content (check notes) $200 View Chat" at bounding box center [540, 488] width 607 height 41
drag, startPoint x: 681, startPoint y: 530, endPoint x: 712, endPoint y: 532, distance: 31.1
click at [703, 530] on div "👤 NEW VIP $100 View Chat" at bounding box center [540, 530] width 607 height 41
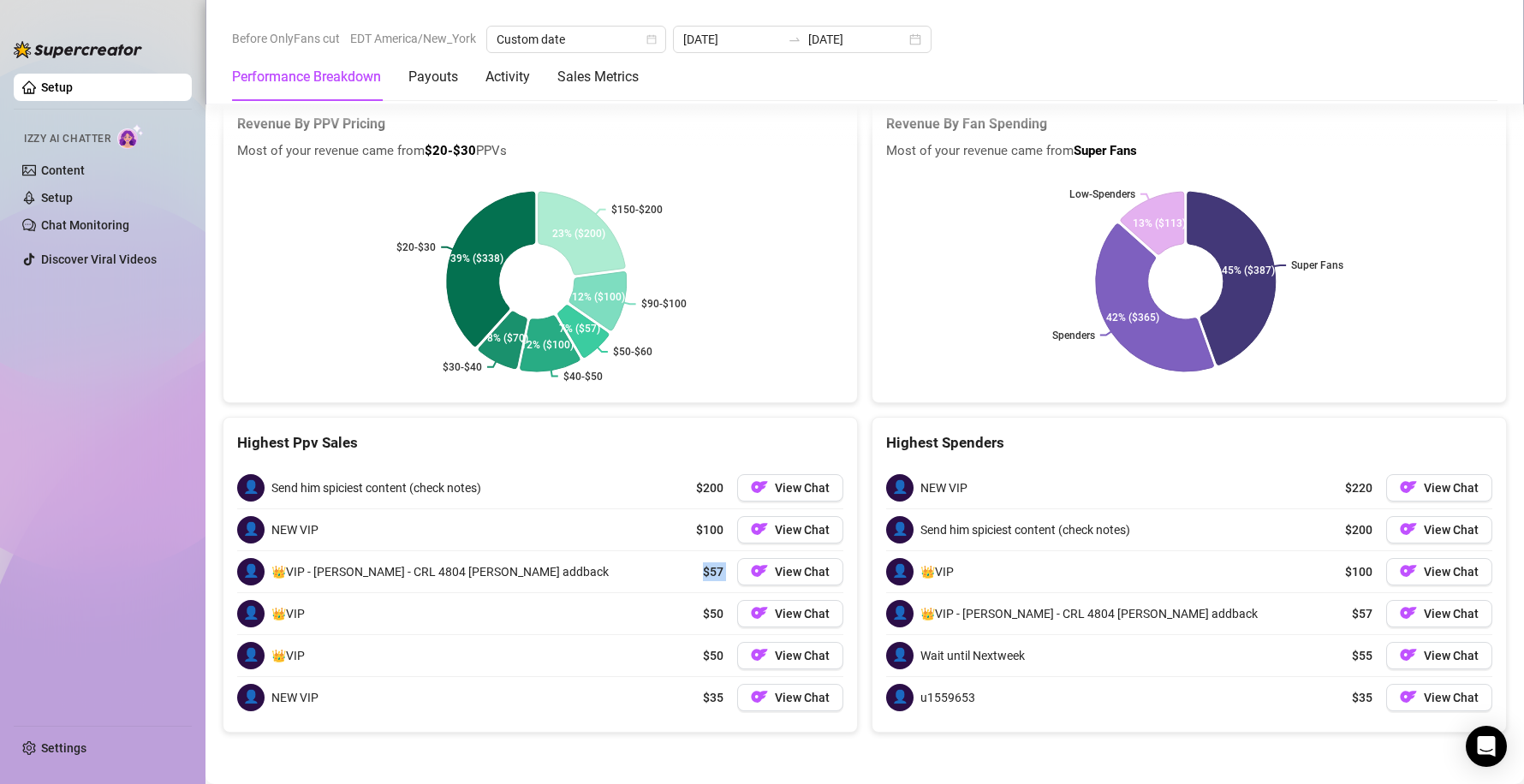
drag, startPoint x: 689, startPoint y: 578, endPoint x: 724, endPoint y: 584, distance: 35.5
click at [724, 572] on div "👤 👑VIP - [PERSON_NAME] - CRL 4804 [PERSON_NAME] addback $57 View Chat" at bounding box center [540, 571] width 607 height 41
drag, startPoint x: 680, startPoint y: 619, endPoint x: 726, endPoint y: 622, distance: 46.1
click at [726, 622] on div "👤 👑VIP $50 View Chat" at bounding box center [540, 613] width 607 height 41
drag, startPoint x: 695, startPoint y: 657, endPoint x: 715, endPoint y: 664, distance: 21.2
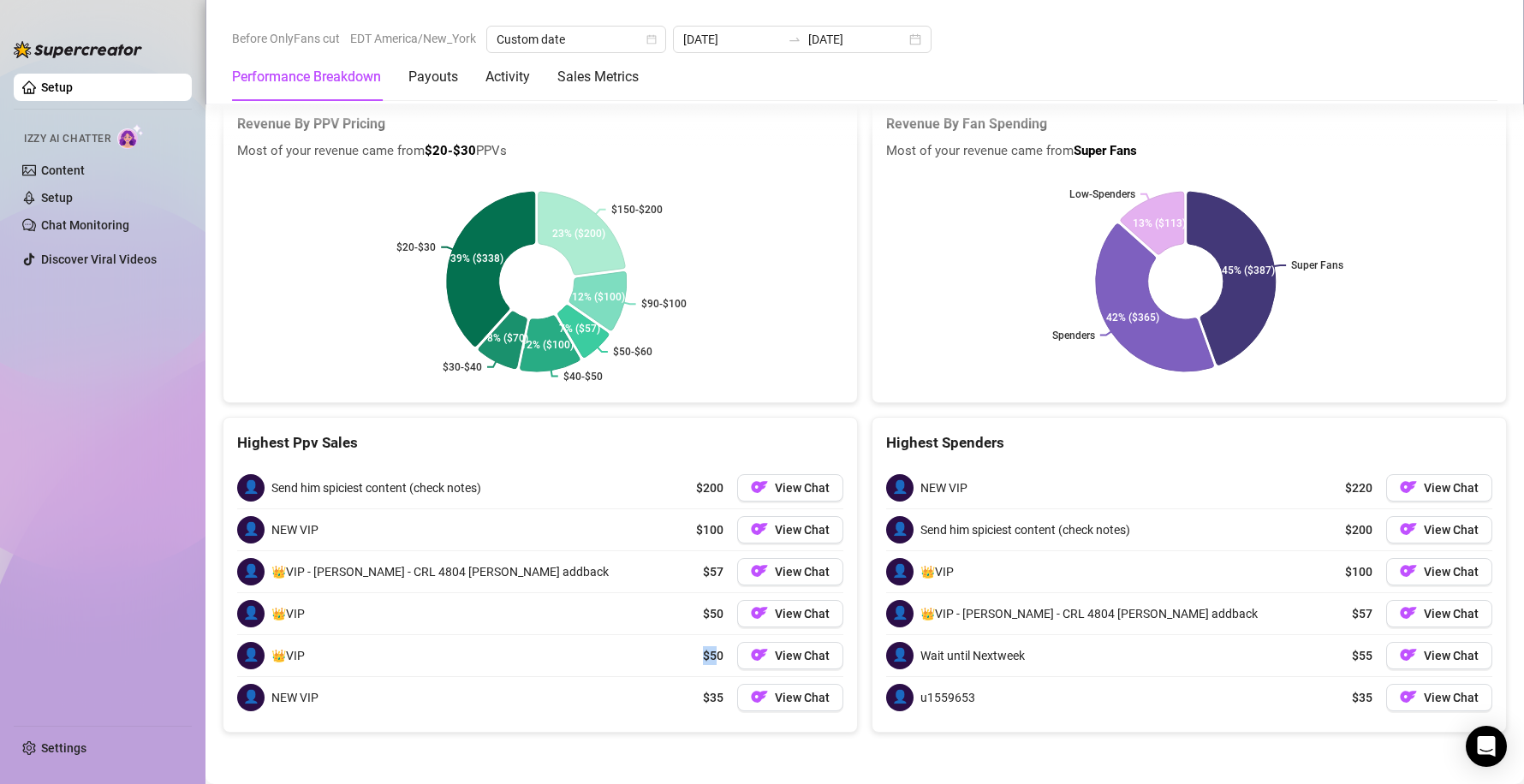
click at [715, 663] on div "👤 👑VIP $50 View Chat" at bounding box center [540, 655] width 607 height 41
drag, startPoint x: 718, startPoint y: 700, endPoint x: 733, endPoint y: 697, distance: 15.3
click at [725, 700] on div "👤 NEW VIP $35 View Chat" at bounding box center [540, 697] width 607 height 41
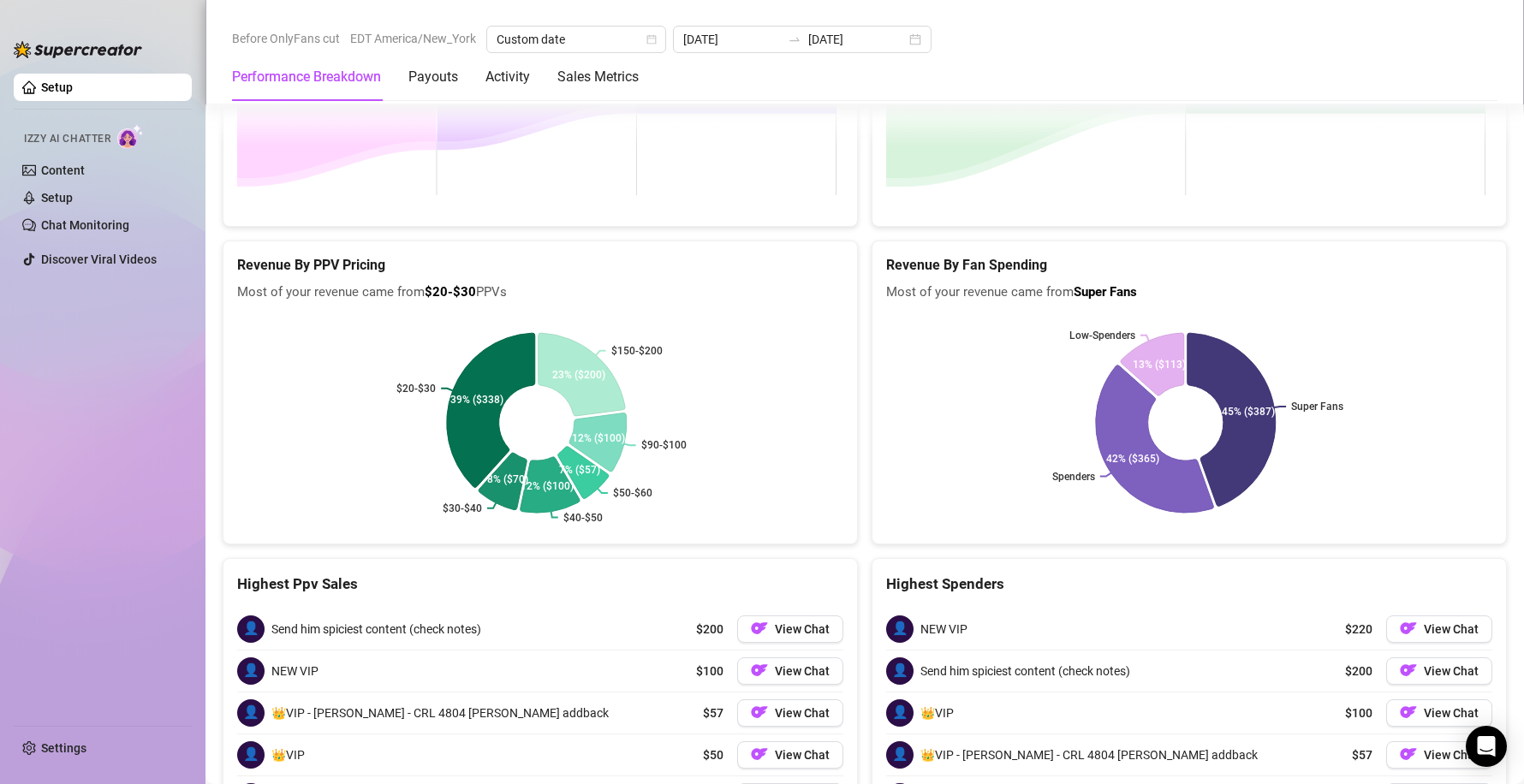
scroll to position [2737, 0]
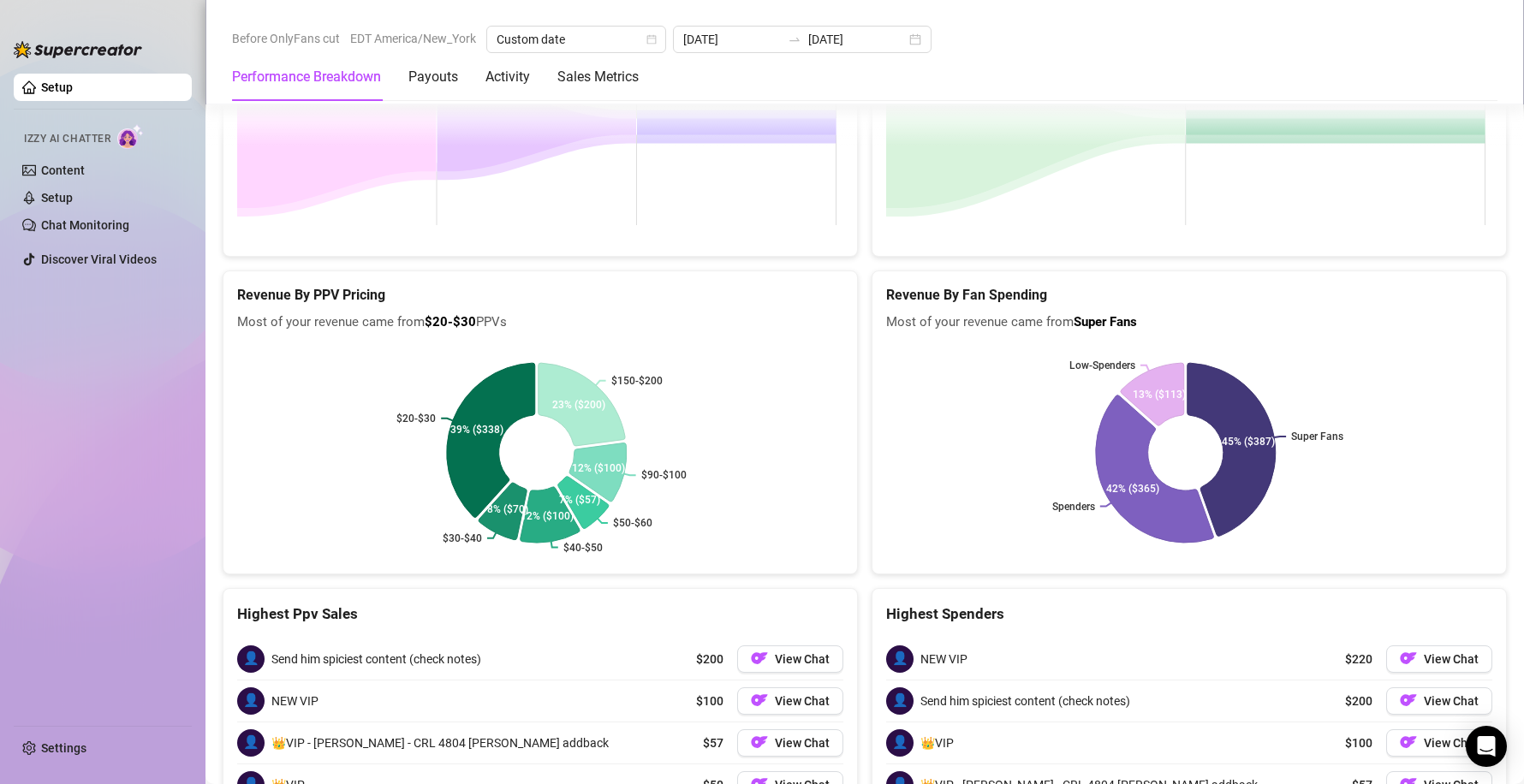
drag, startPoint x: 660, startPoint y: 576, endPoint x: 666, endPoint y: 584, distance: 10.0
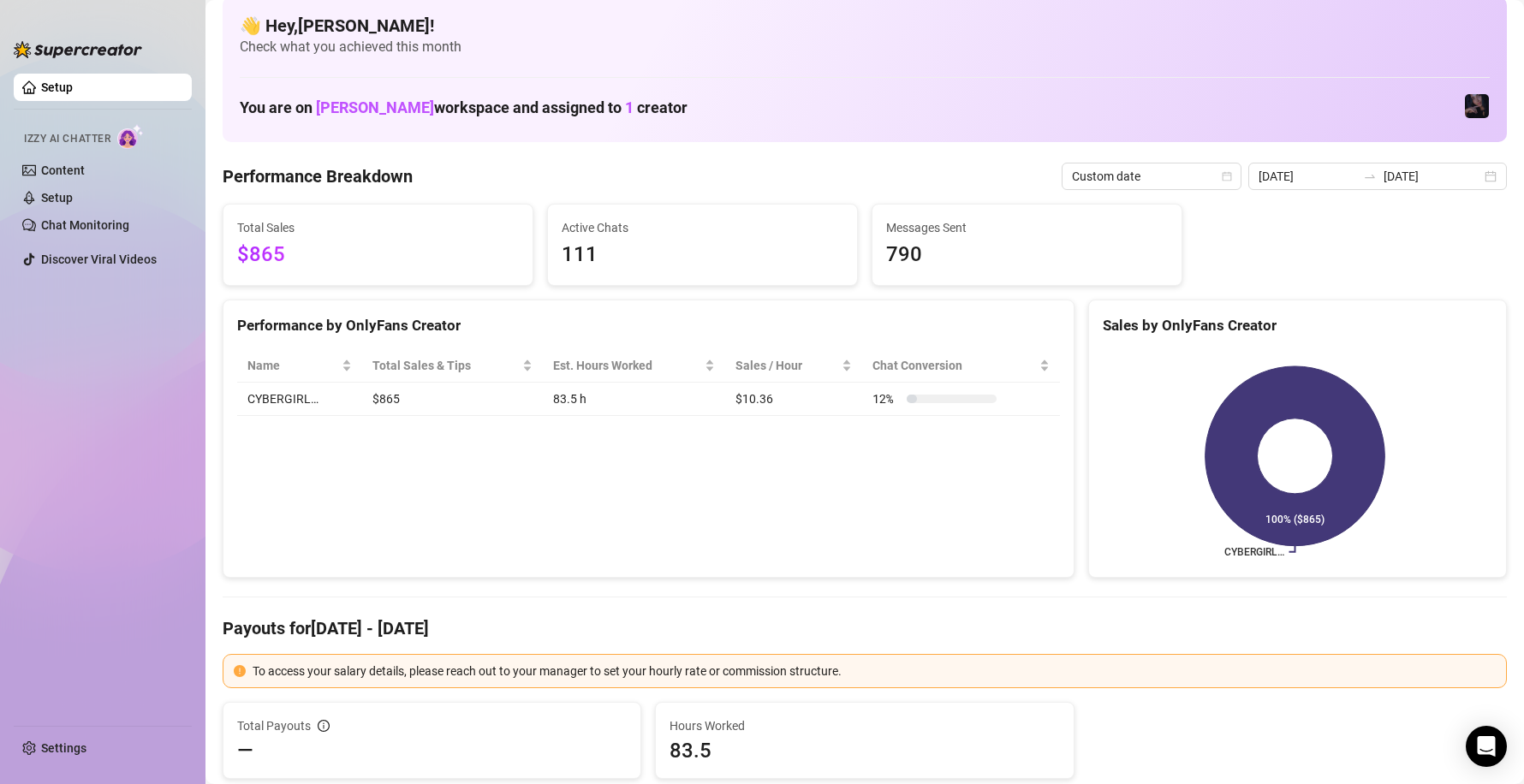
scroll to position [0, 0]
